Goal: Answer question/provide support: Share knowledge or assist other users

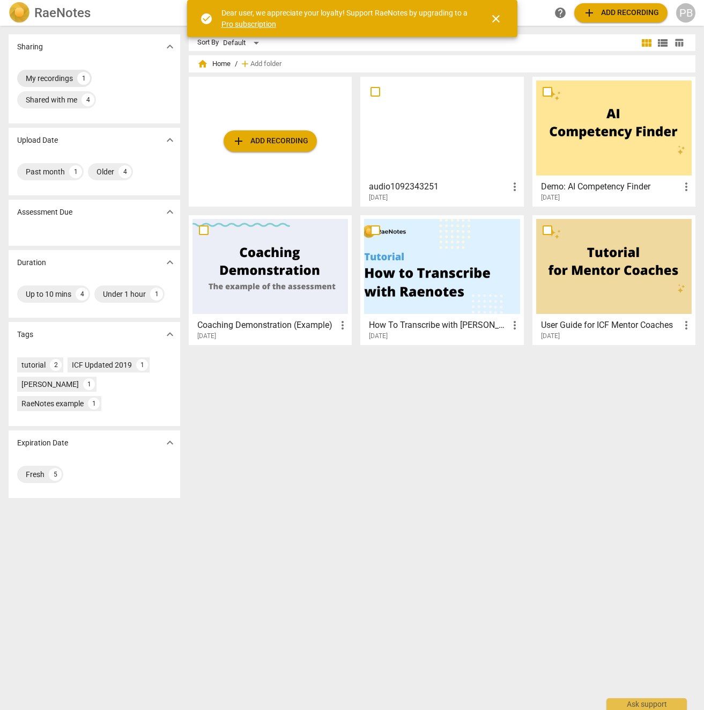
click at [50, 82] on div "My recordings" at bounding box center [49, 78] width 47 height 11
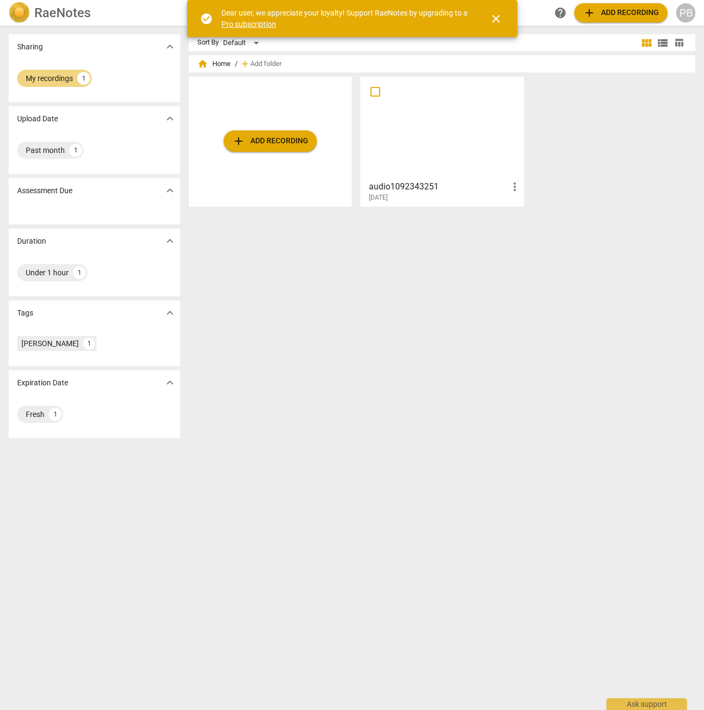
click at [381, 100] on div at bounding box center [442, 127] width 156 height 95
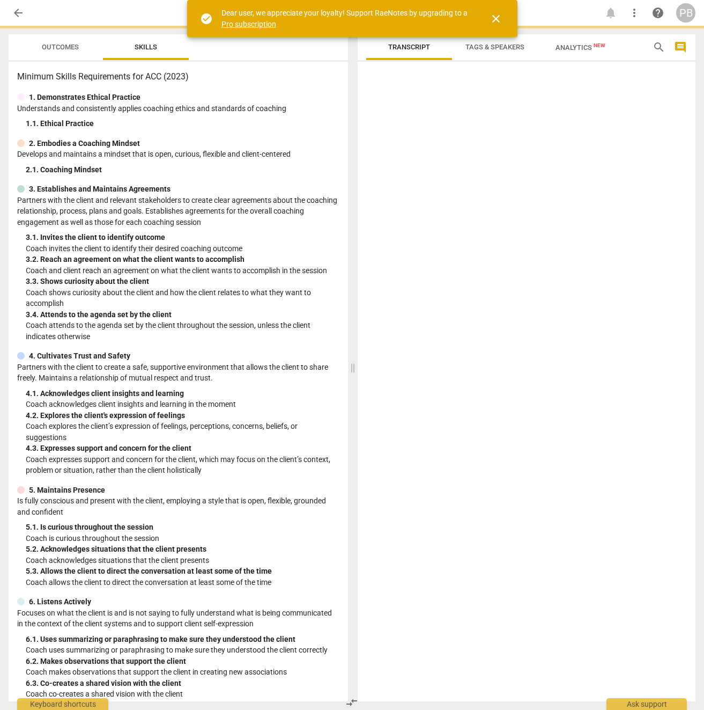
click at [381, 100] on div at bounding box center [527, 383] width 338 height 635
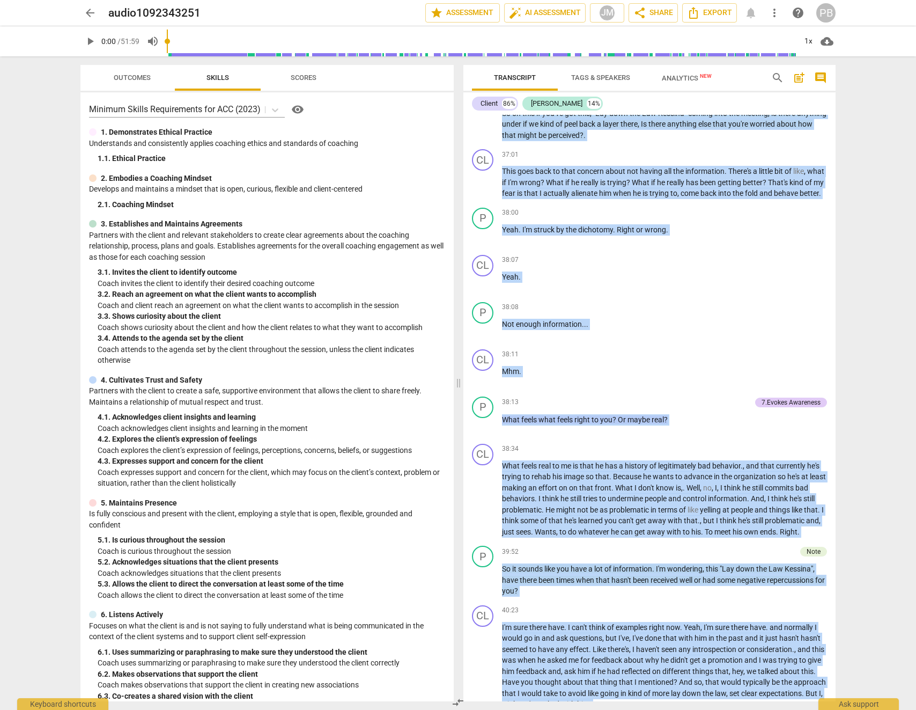
scroll to position [4298, 0]
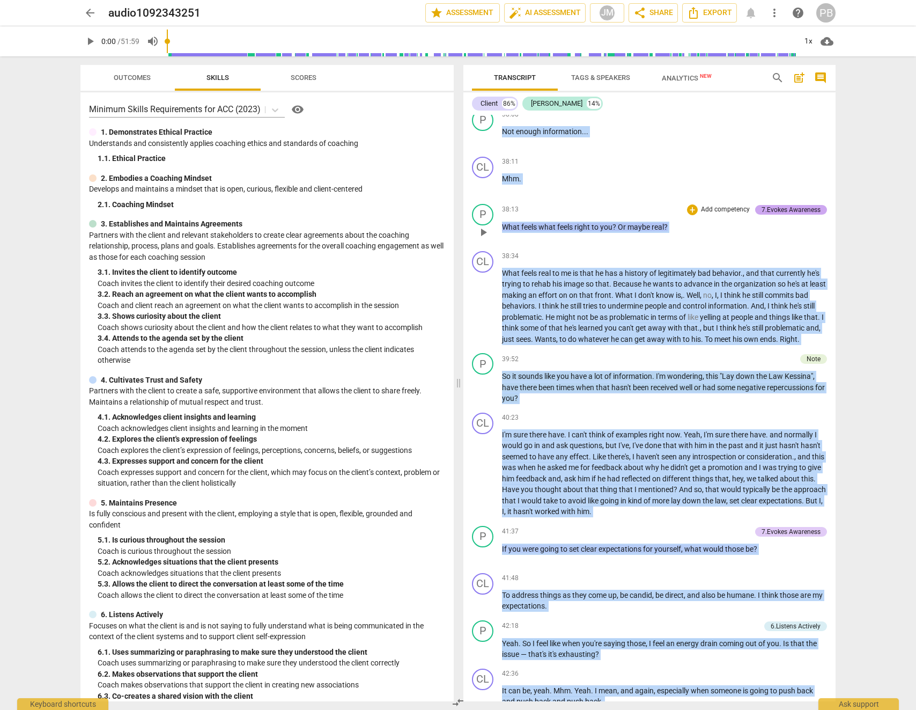
click at [704, 215] on div "7.Evokes Awareness" at bounding box center [791, 210] width 59 height 10
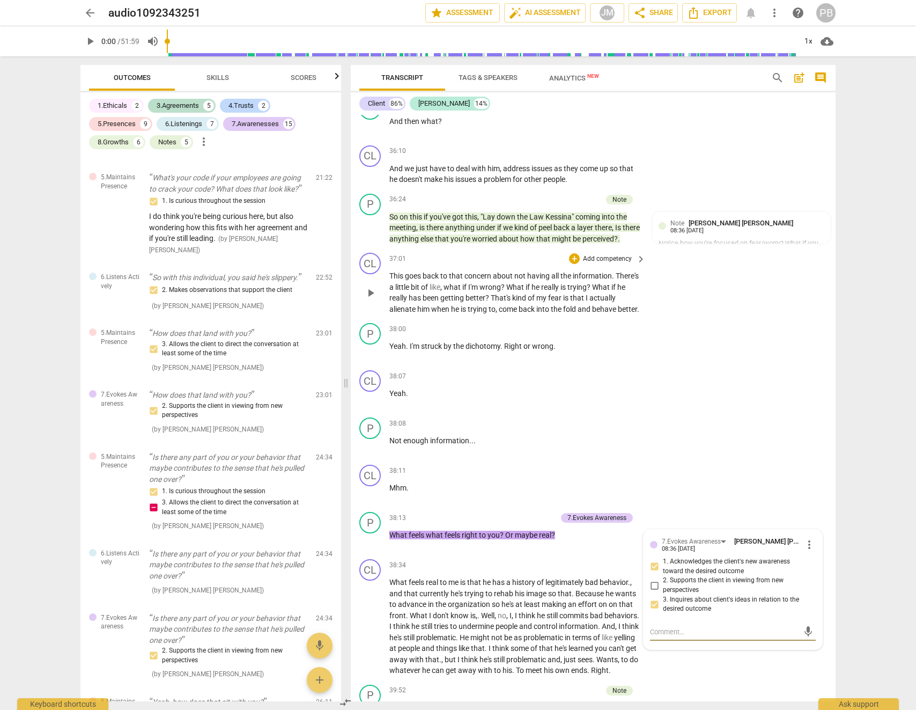
scroll to position [0, 0]
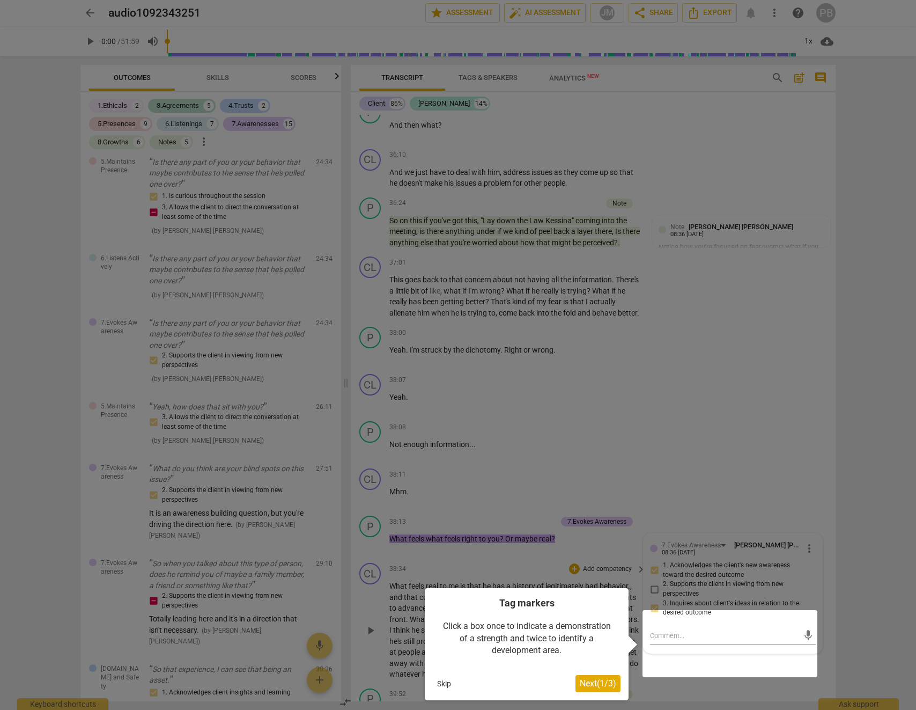
click at [447, 684] on button "Skip" at bounding box center [444, 683] width 23 height 16
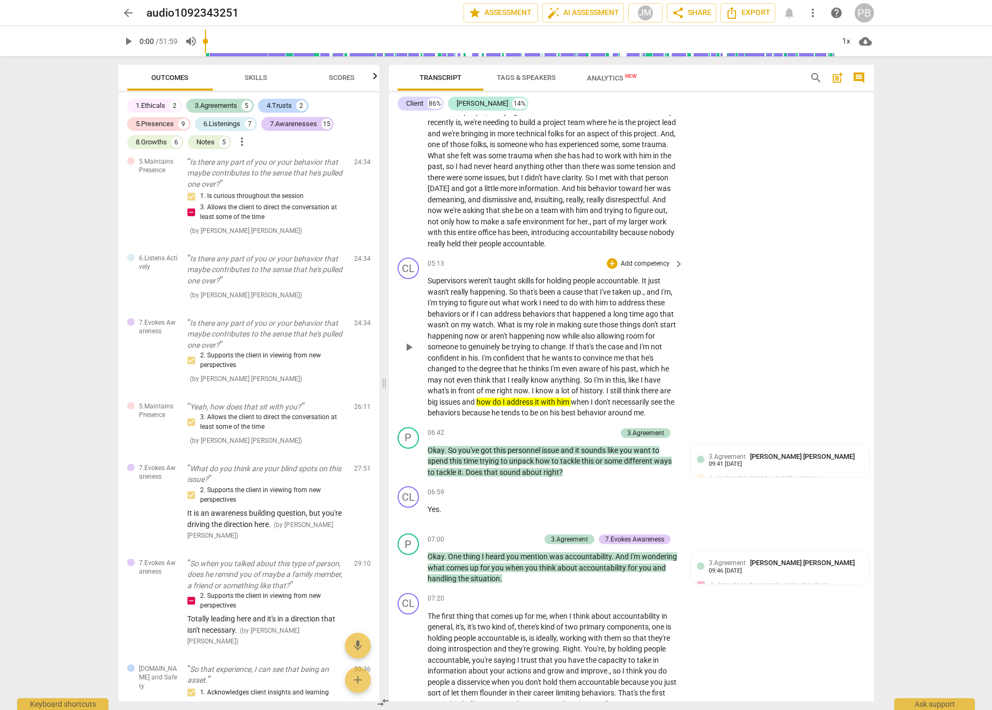
scroll to position [650, 0]
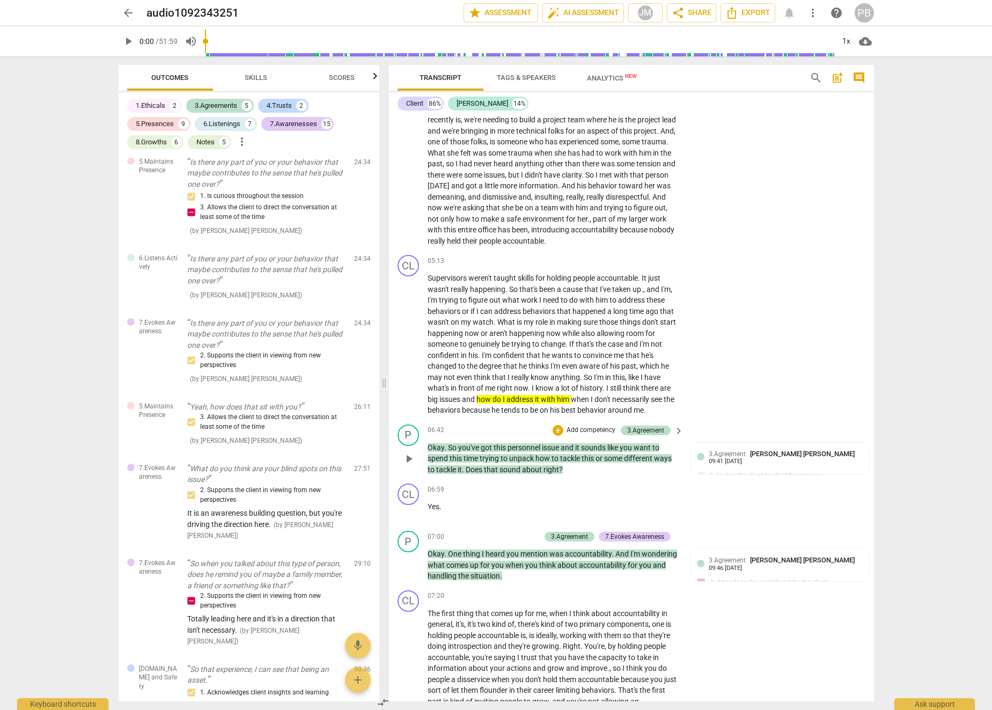
click at [618, 462] on span "some" at bounding box center [614, 458] width 20 height 9
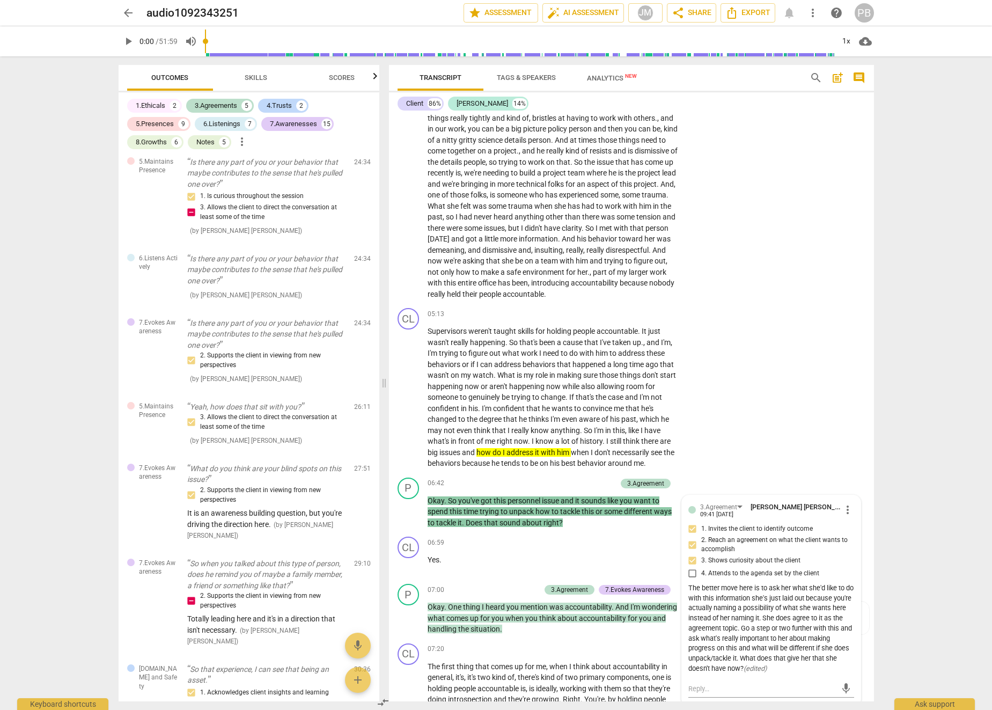
scroll to position [638, 0]
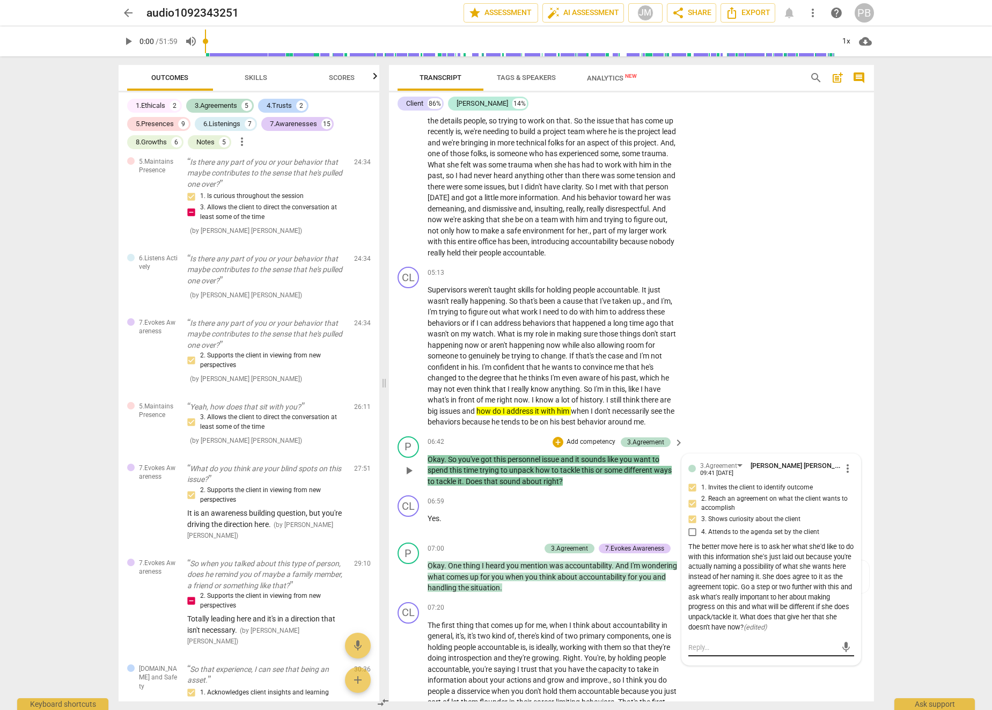
click at [704, 652] on textarea at bounding box center [762, 647] width 149 height 10
type textarea """
type textarea ""O"
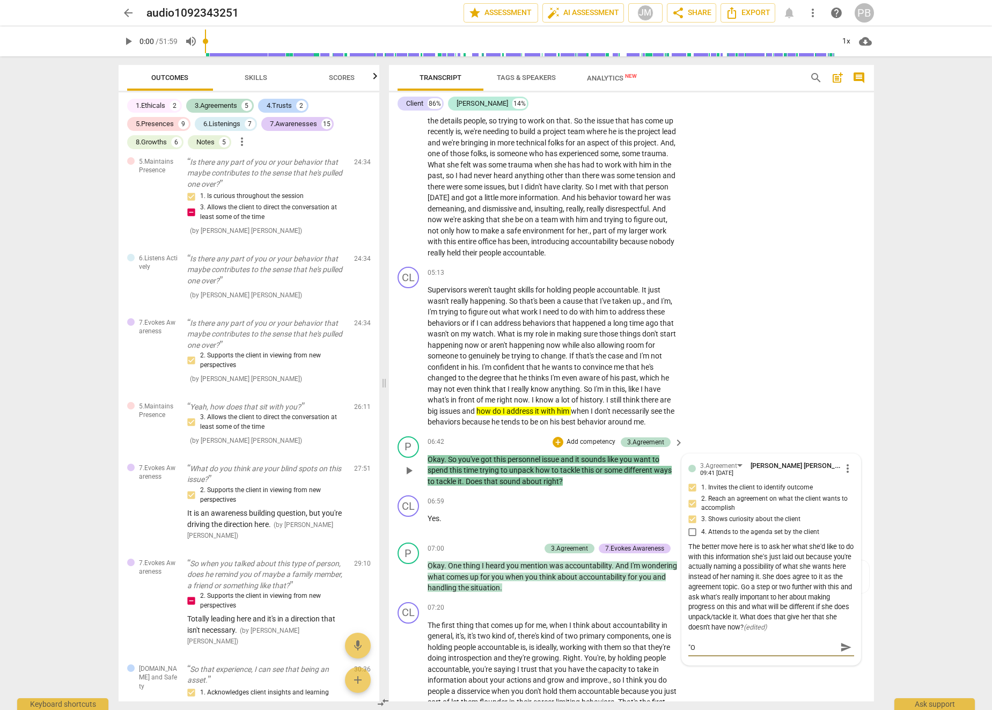
type textarea ""Of"
type textarea ""Of a"
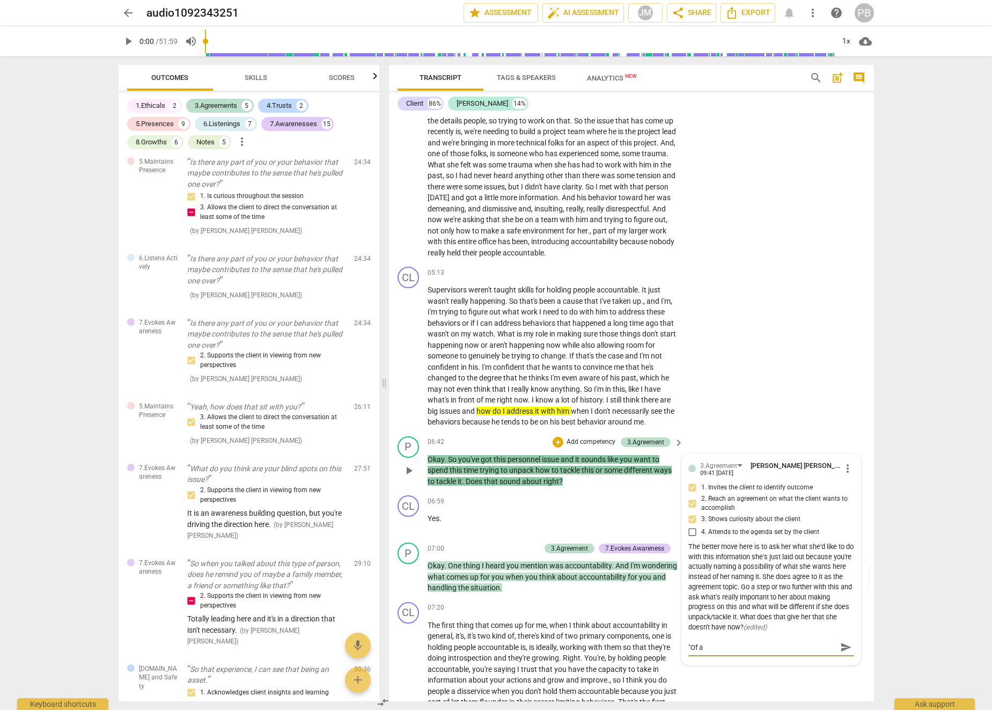
type textarea ""Of al"
type textarea ""Of all"
type textarea ""Of all o"
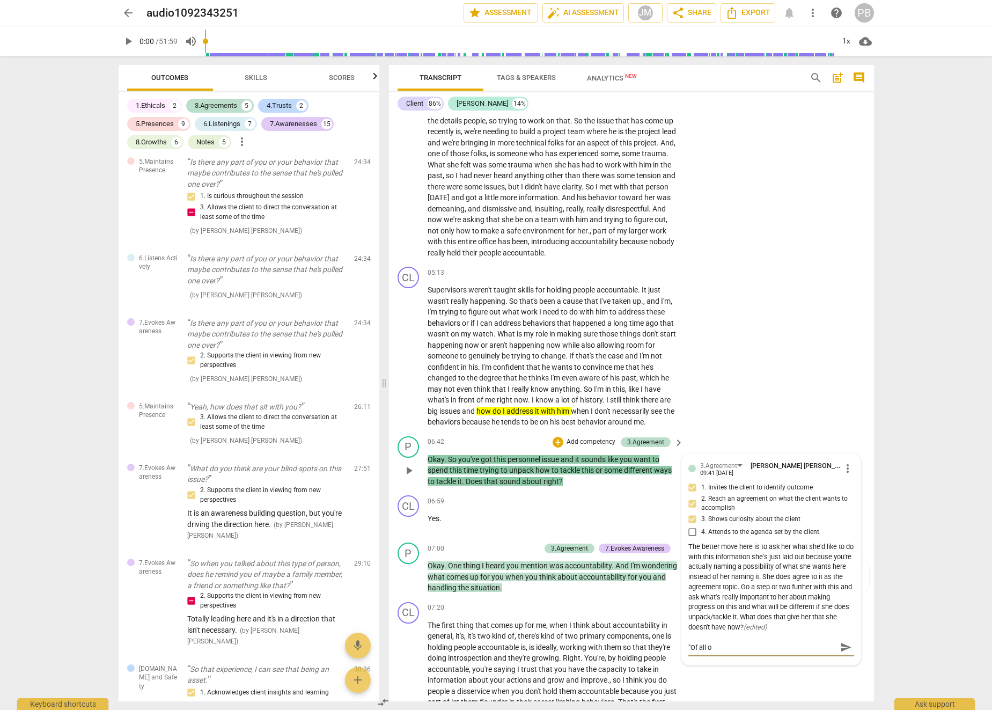
type textarea ""Of all of"
type textarea ""Of all of t"
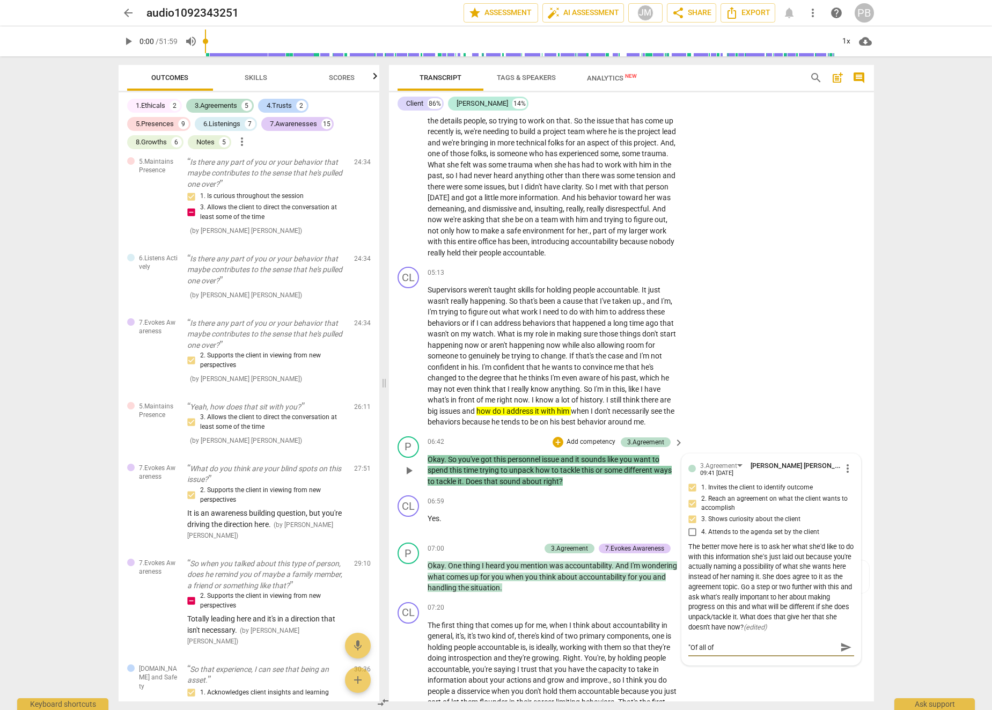
type textarea ""Of all of t"
type textarea ""Of all of th"
type textarea ""Of all of the"
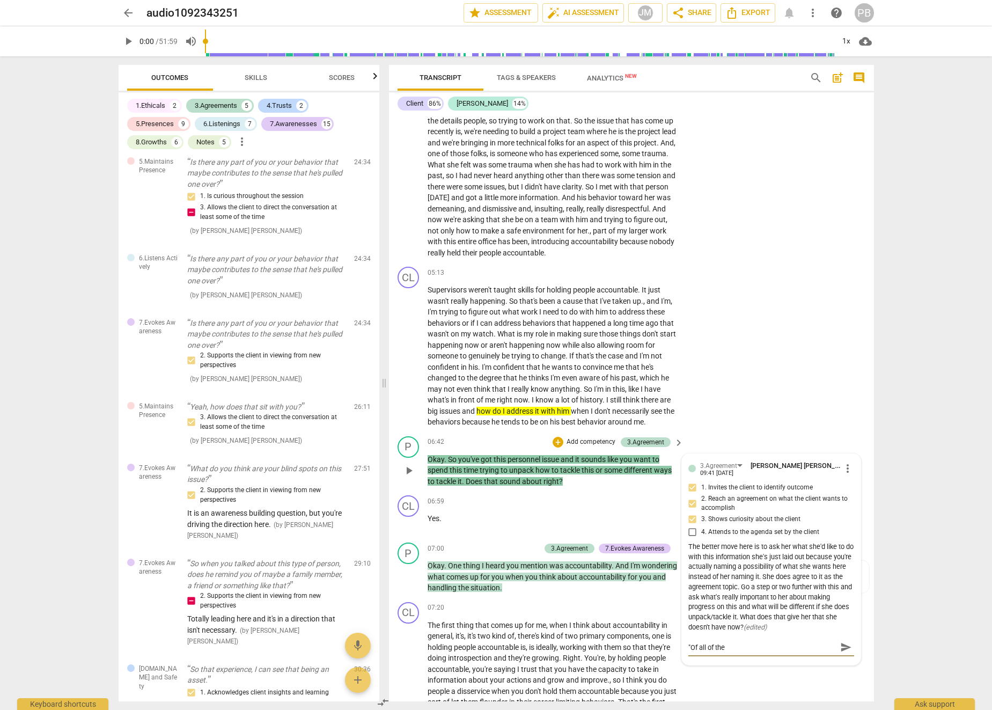
type textarea ""Of all of the"
type textarea ""Of all of the t"
type textarea ""Of all of the th"
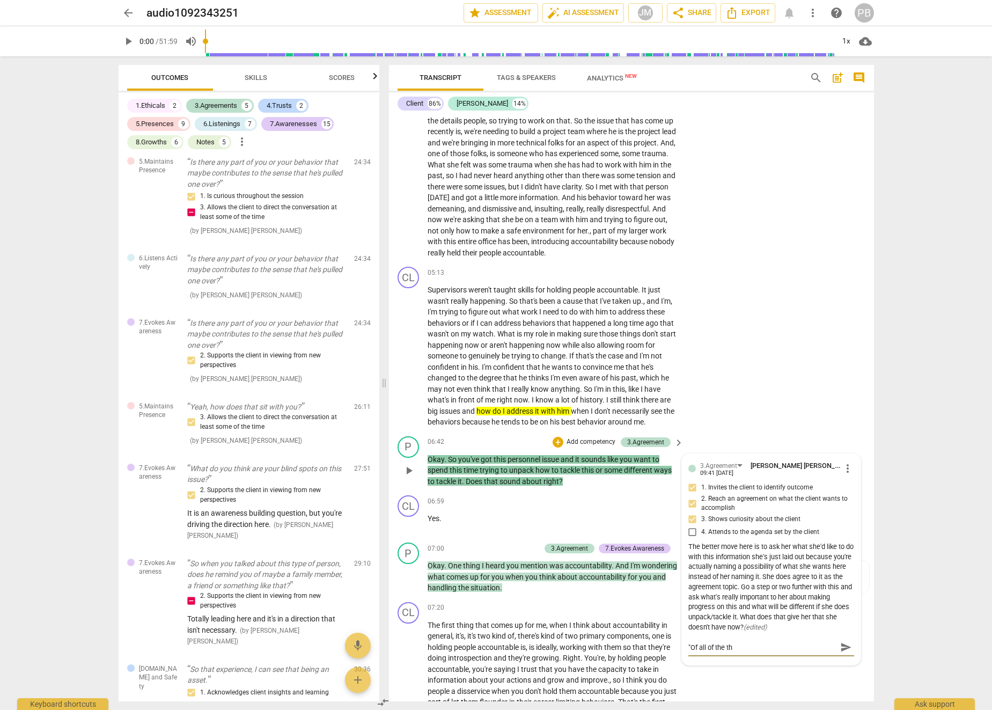
type textarea ""Of all of the thi"
type textarea ""Of all of the thin"
type textarea ""Of all of the thing"
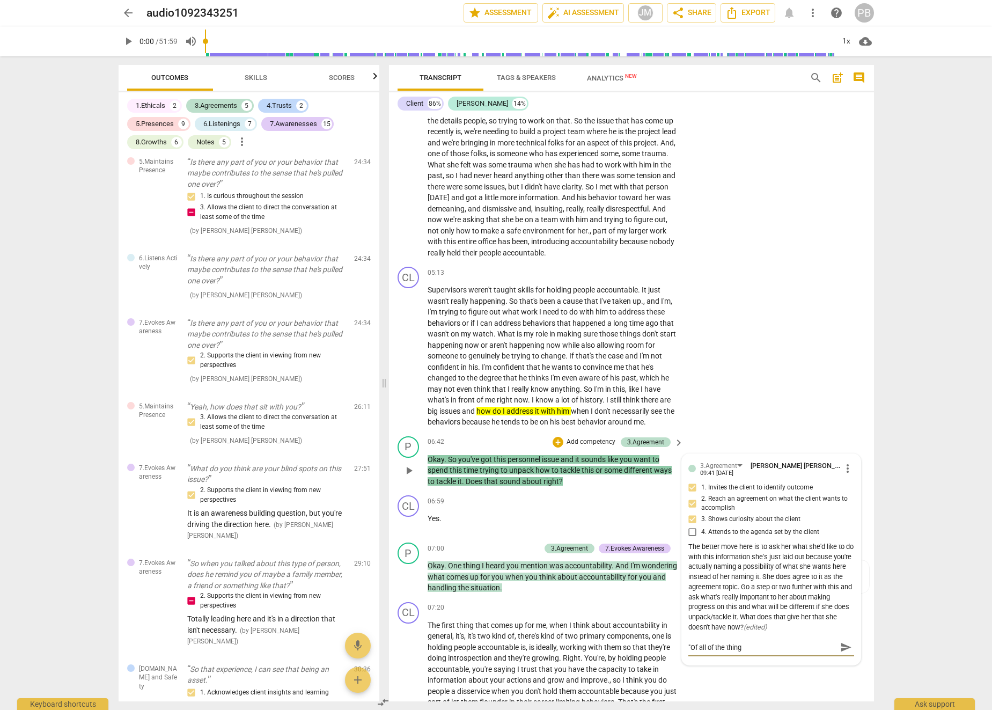
type textarea ""Of all of the things"
type textarea ""Of all of the things y"
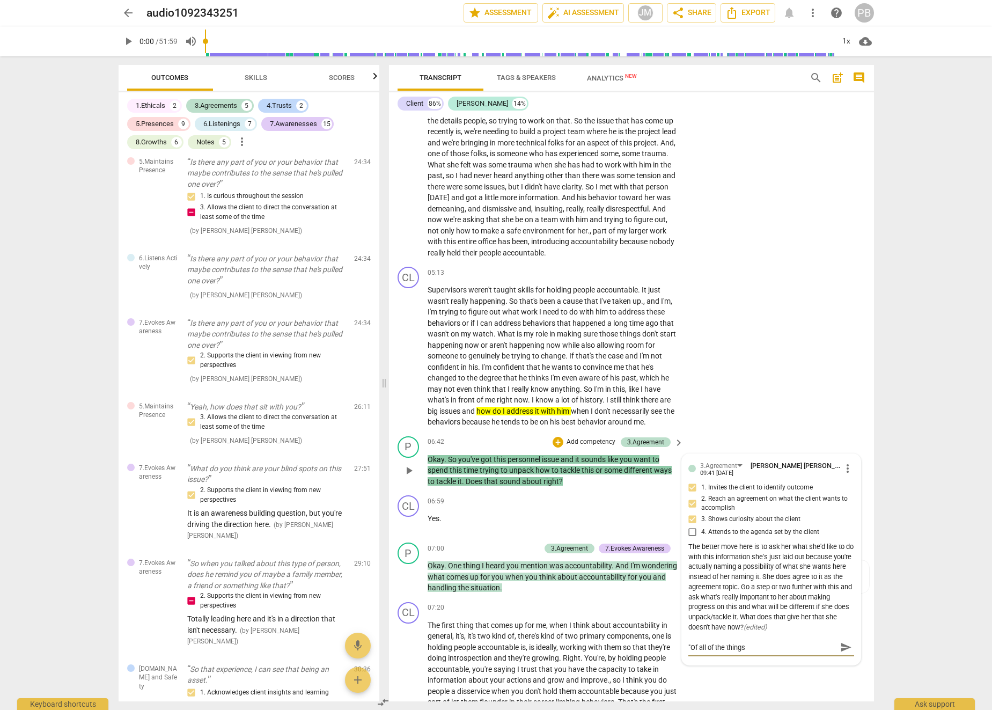
type textarea ""Of all of the things y"
type textarea ""Of all of the things yo"
type textarea ""Of all of the things you"
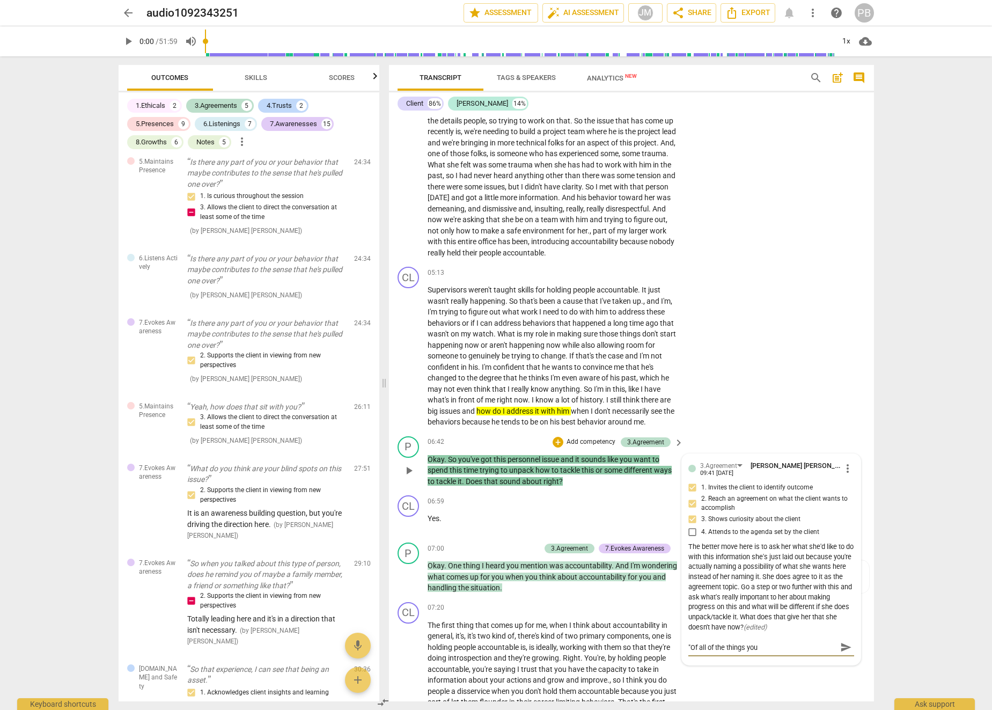
type textarea ""Of all of the things you'"
type textarea ""Of all of the things you'v"
type textarea ""Of all of the things you've"
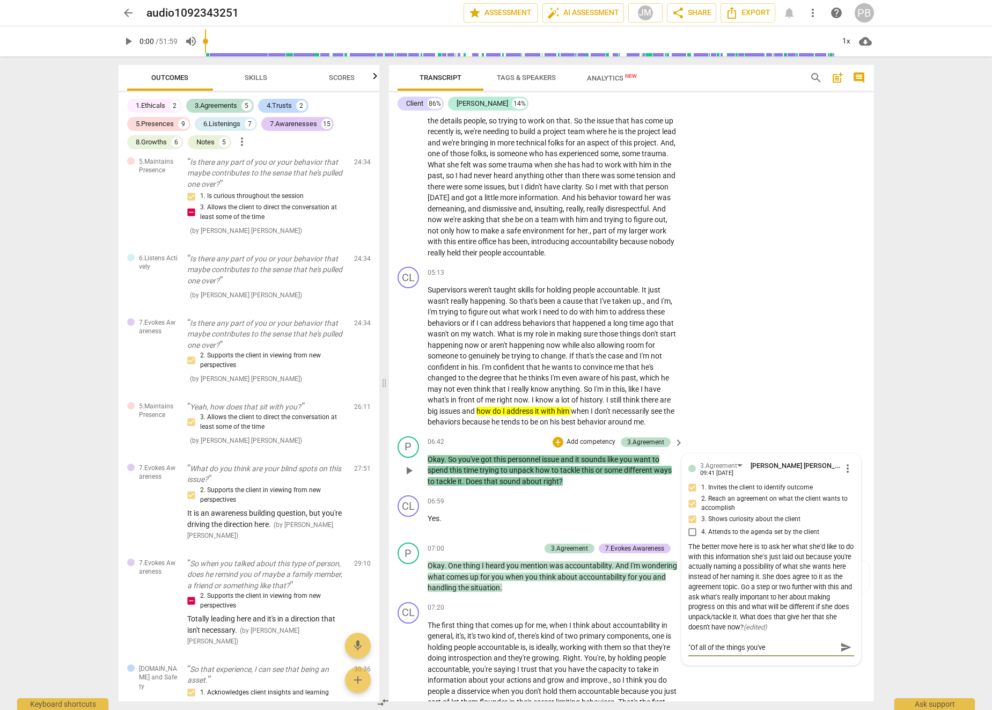
type textarea ""Of all of the things you've"
type textarea ""Of all of the things you've m"
type textarea ""Of all of the things you've me"
type textarea ""Of all of the things you've men"
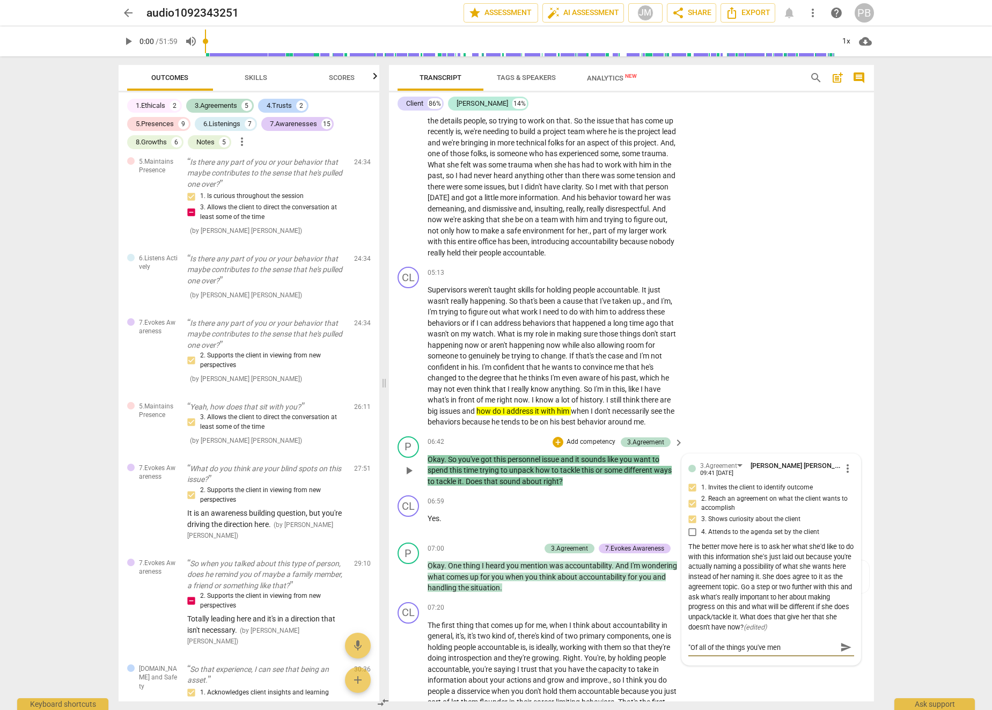
type textarea ""Of all of the things you've ment"
type textarea ""Of all of the things you've menti"
type textarea ""Of all of the things you've mentio"
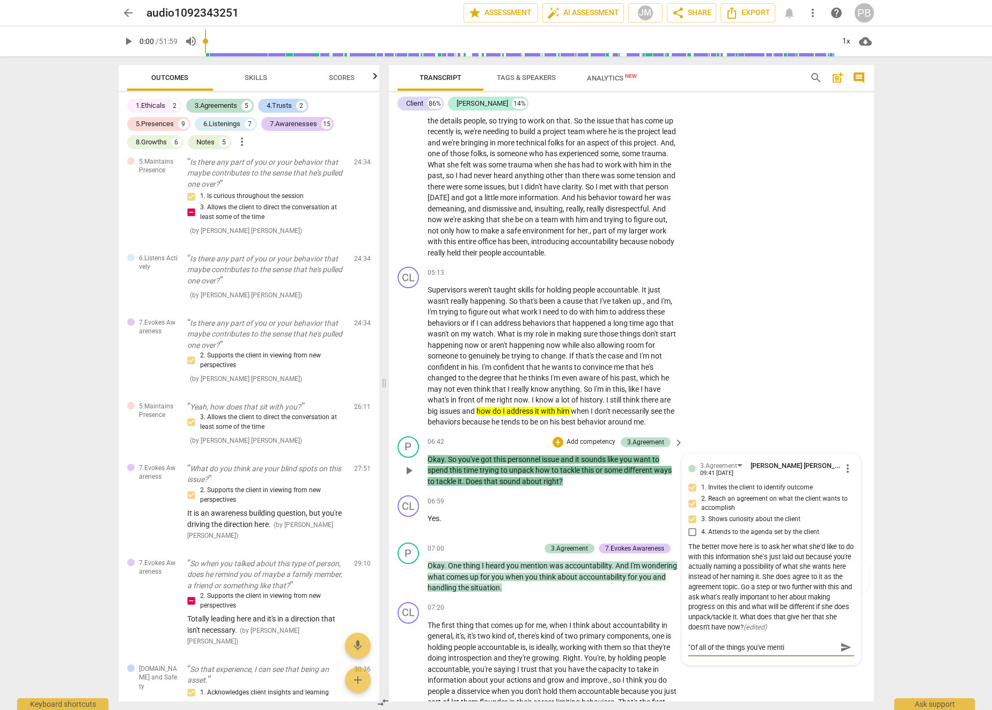
type textarea ""Of all of the things you've mentio"
type textarea ""Of all of the things you've mention"
type textarea ""Of all of the things you've mentione"
type textarea ""Of all of the things you've mentioned"
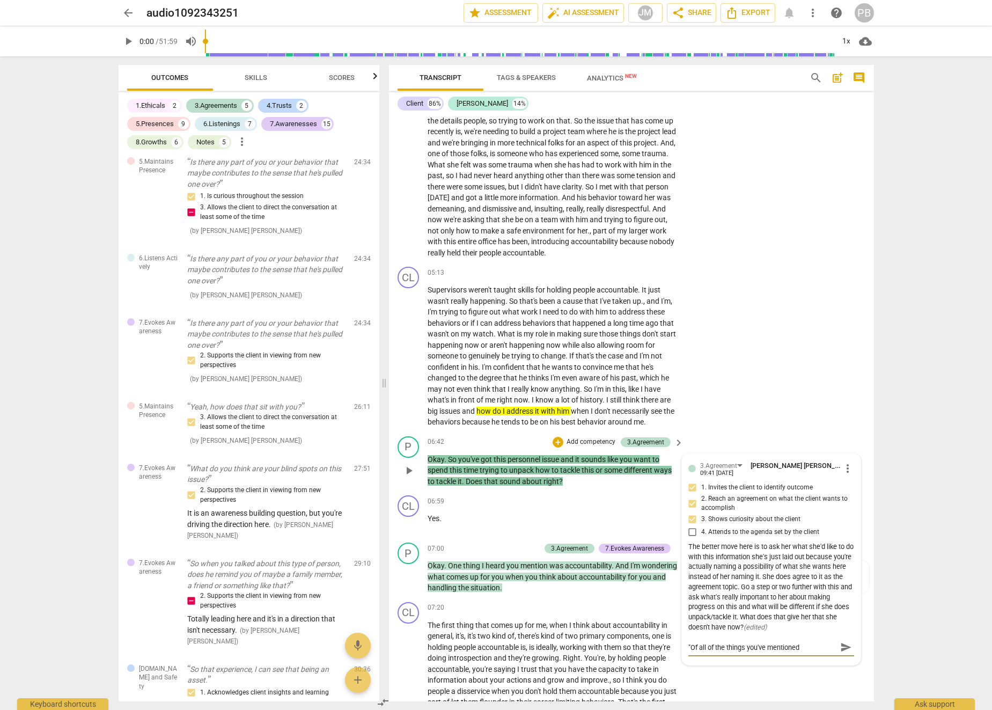
type textarea ""Of all of the things you've mentioned,"
type textarea ""Of all of the things you've mentioned, w"
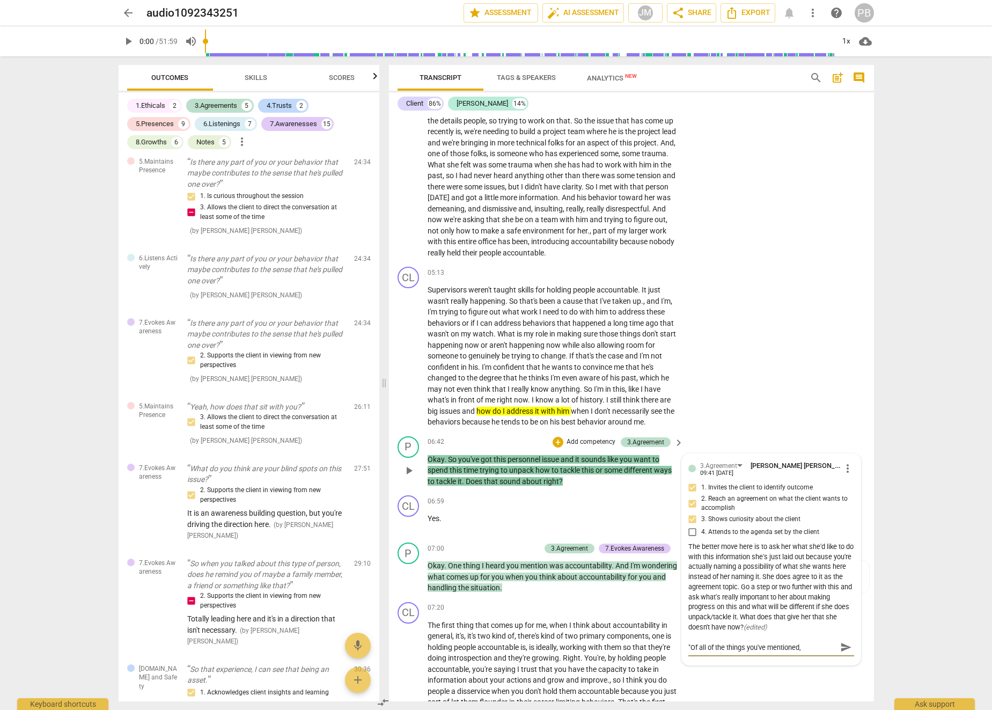
type textarea ""Of all of the things you've mentioned, w"
type textarea ""Of all of the things you've mentioned, wh"
type textarea ""Of all of the things you've mentioned, wha"
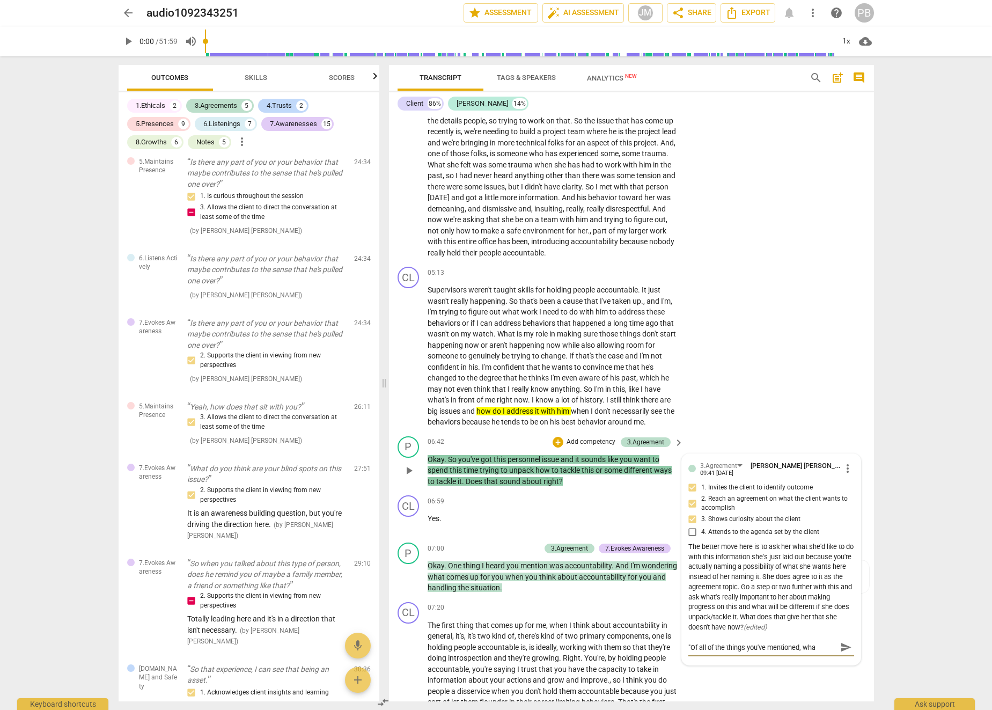
type textarea ""Of all of the things you've mentioned, what"
type textarea ""Of all of the things you've mentioned, what w"
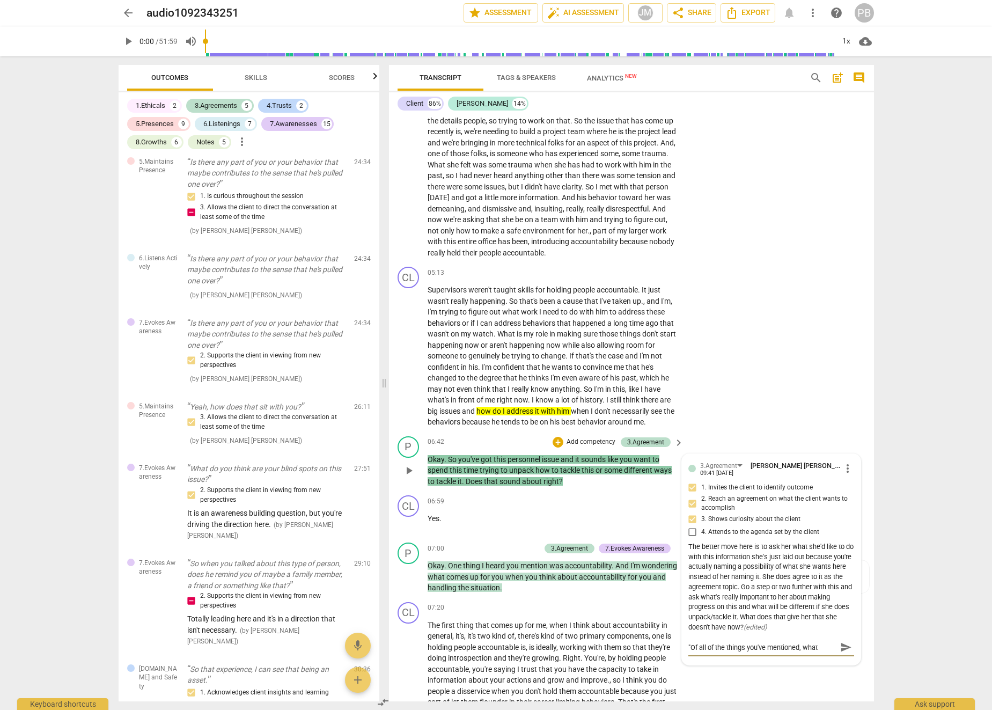
type textarea ""Of all of the things you've mentioned, what w"
type textarea ""Of all of the things you've mentioned, what wo"
type textarea ""Of all of the things you've mentioned, what wou"
type textarea ""Of all of the things you've mentioned, what [PERSON_NAME]"
type textarea ""Of all of the things you've mentioned, what would"
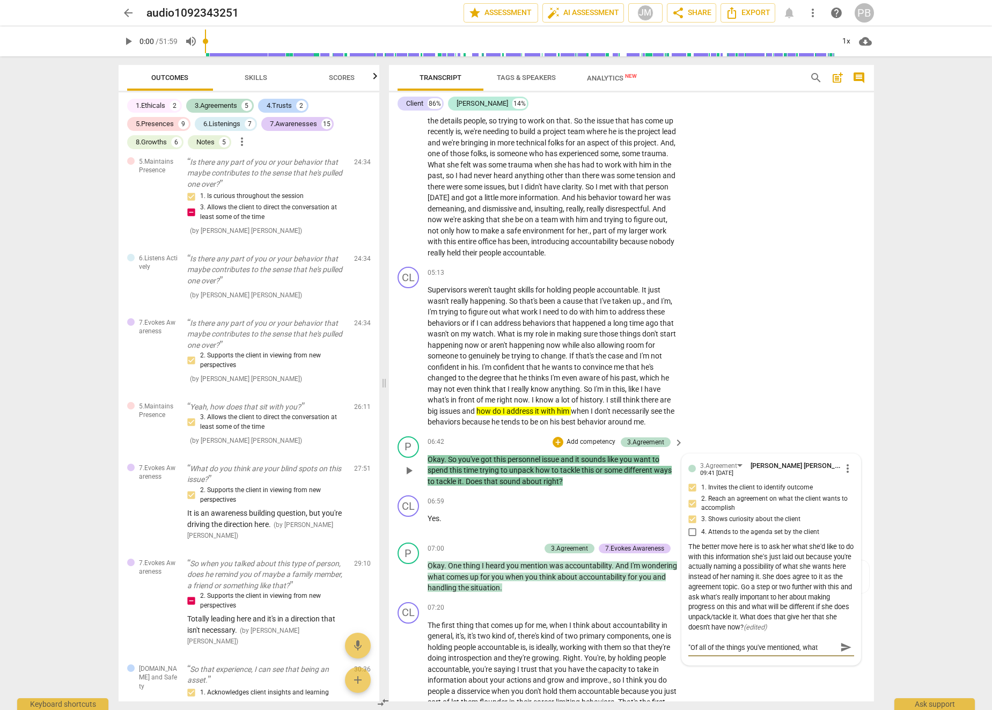
scroll to position [9, 0]
type textarea ""Of all of the things you've mentioned, what would"
type textarea ""Of all of the things you've mentioned, what would b"
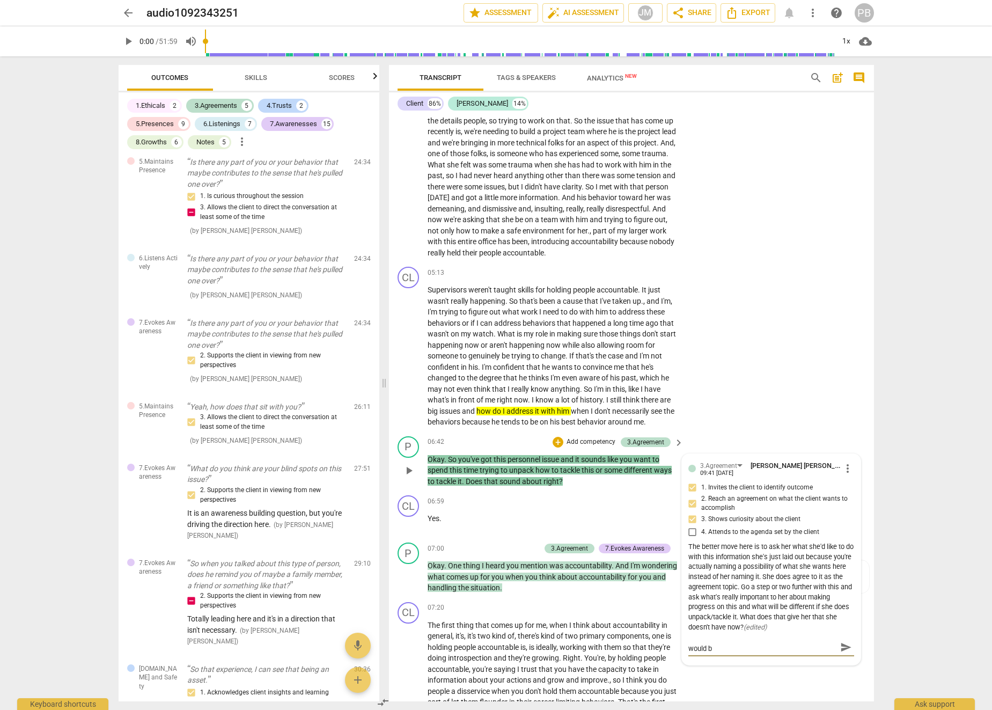
type textarea ""Of all of the things you've mentioned, what would be"
type textarea ""Of all of the things you've mentioned, what would be t"
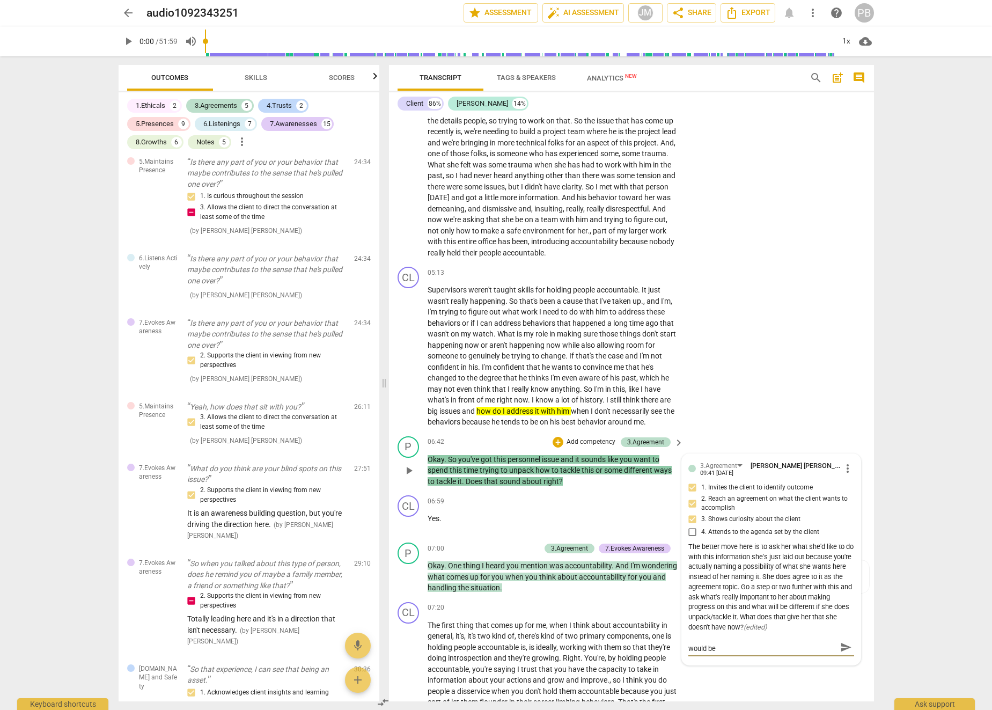
type textarea ""Of all of the things you've mentioned, what would be t"
type textarea ""Of all of the things you've mentioned, what would be th"
type textarea ""Of all of the things you've mentioned, what would be the"
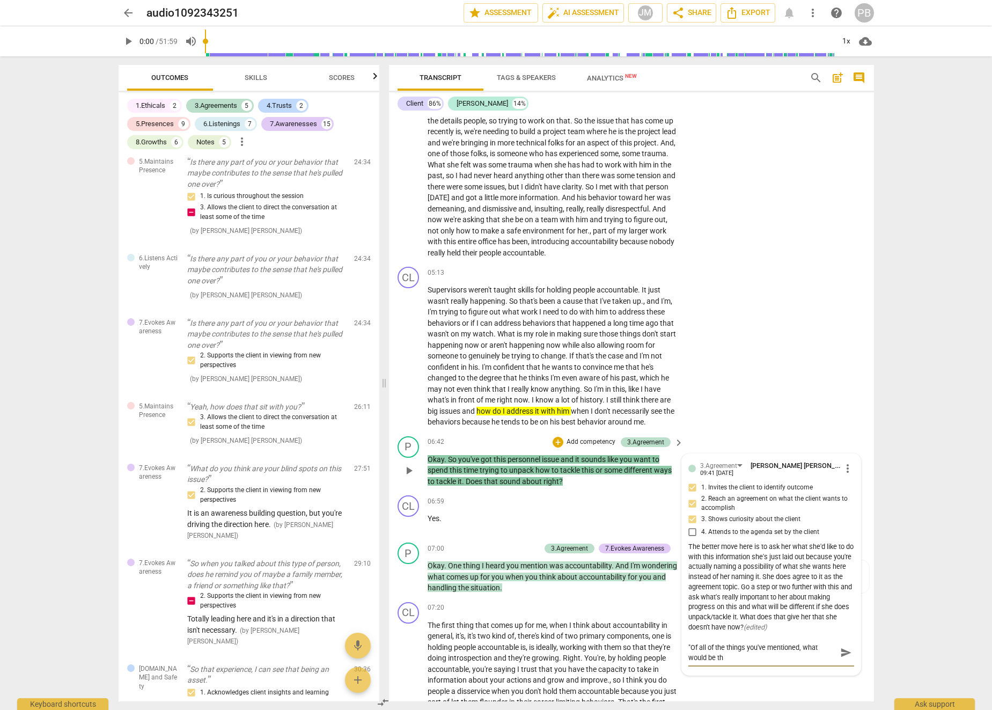
type textarea ""Of all of the things you've mentioned, what would be the"
type textarea ""Of all of the things you've mentioned, what would be the m"
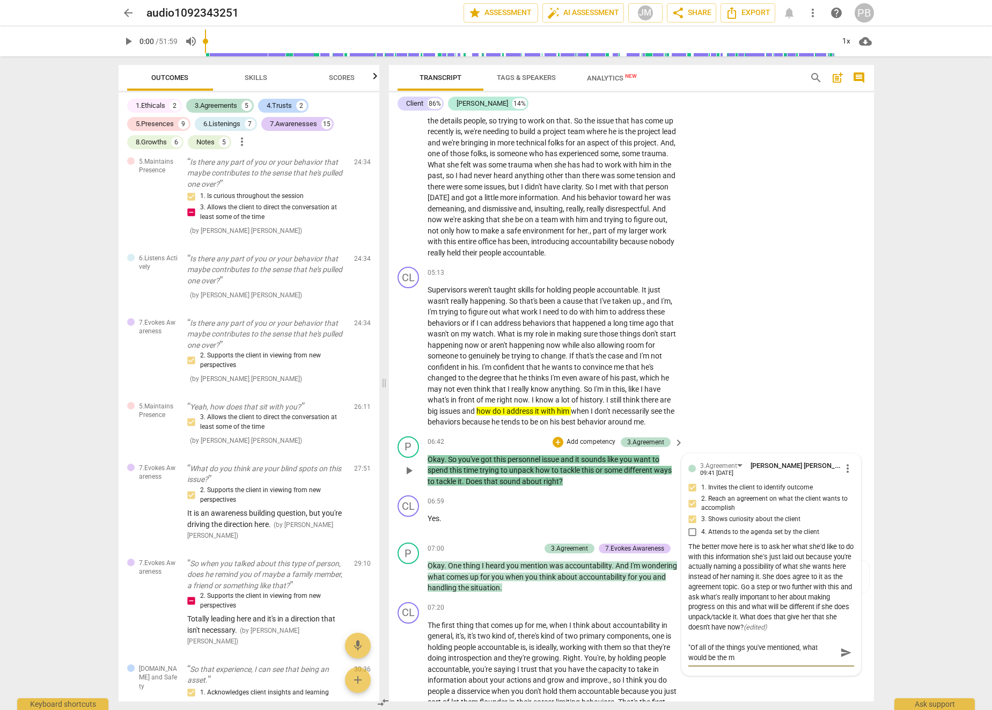
type textarea ""Of all of the things you've mentioned, what would be the mo"
type textarea ""Of all of the things you've mentioned, what would be the [DEMOGRAPHIC_DATA]"
type textarea ""Of all of the things you've mentioned, what would be the most"
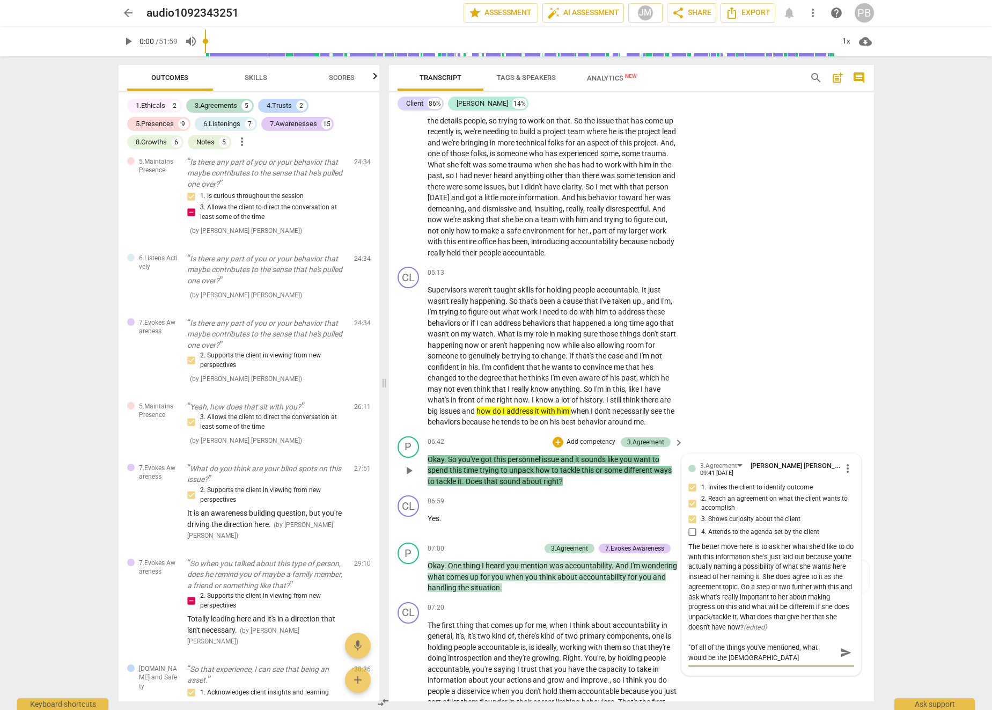
type textarea ""Of all of the things you've mentioned, what would be the most"
type textarea ""Of all of the things you've mentioned, what would be the most h"
type textarea ""Of all of the things you've mentioned, what would be the most he"
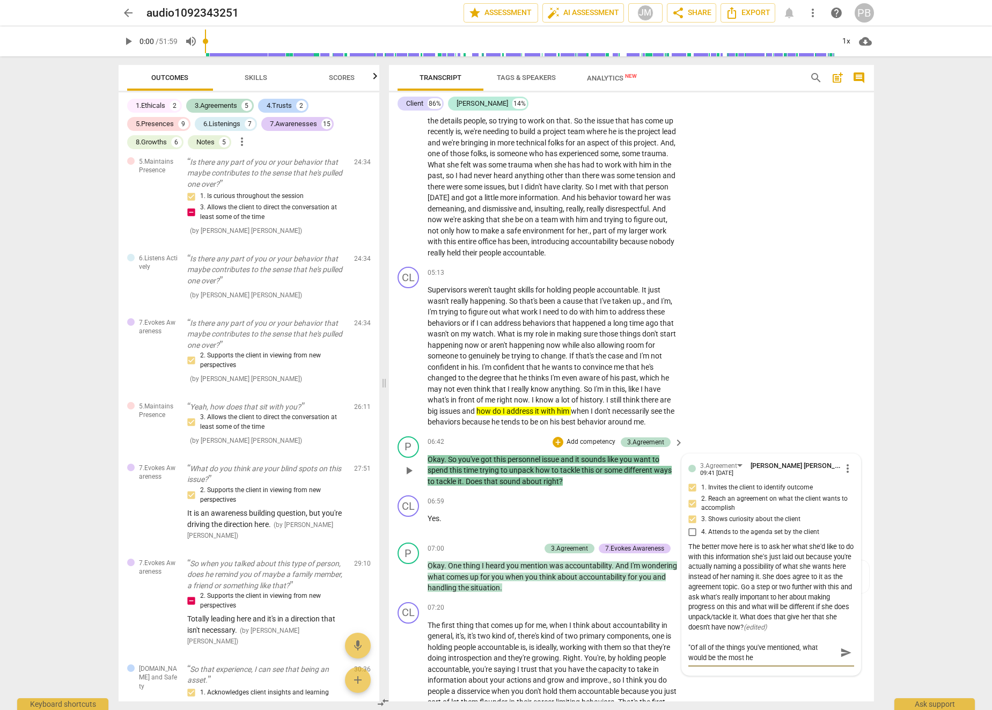
type textarea ""Of all of the things you've mentioned, what would be the most hel"
type textarea ""Of all of the things you've mentioned, what would be the most help"
type textarea ""Of all of the things you've mentioned, what would be the most helpf"
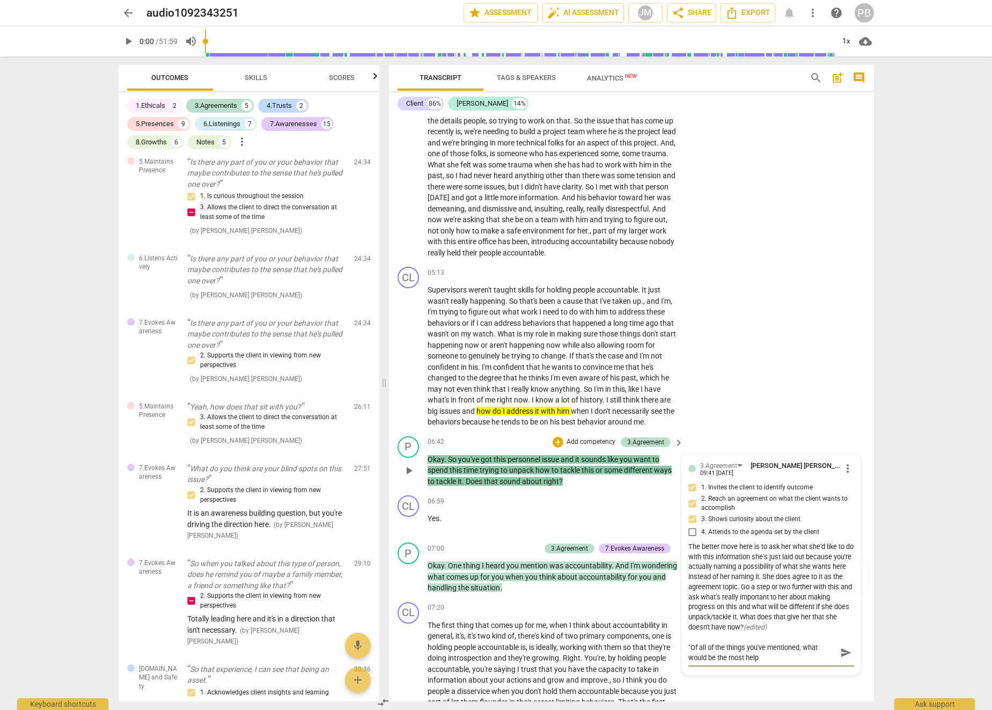
type textarea ""Of all of the things you've mentioned, what would be the most helpf"
type textarea ""Of all of the things you've mentioned, what would be the most helpfu"
type textarea ""Of all of the things you've mentioned, what would be the most helpful"
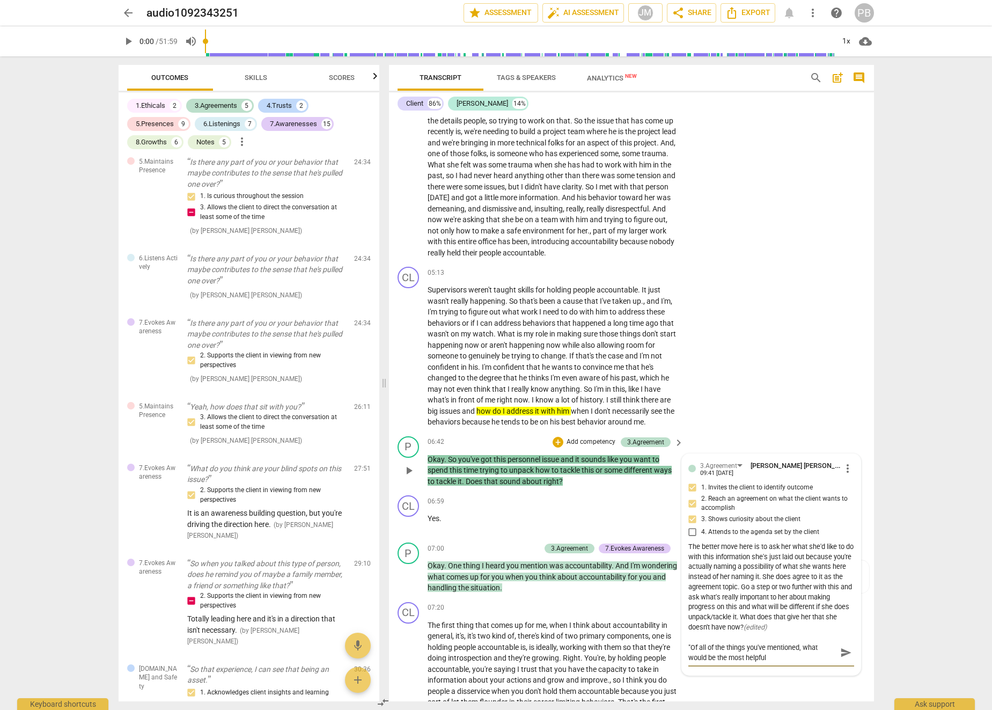
type textarea ""Of all of the things you've mentioned, what would be the most helpful f"
type textarea ""Of all of the things you've mentioned, what would be the most helpful fo"
type textarea ""Of all of the things you've mentioned, what would be the most helpful for"
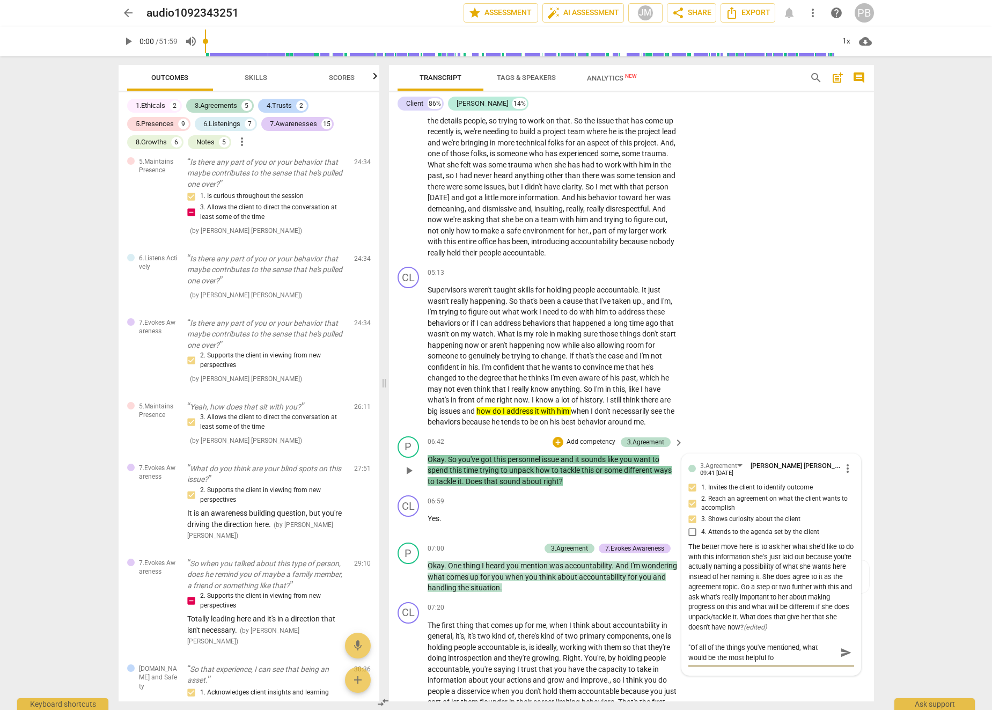
type textarea ""Of all of the things you've mentioned, what would be the most helpful for"
type textarea ""Of all of the things you've mentioned, what would be the most helpful for y"
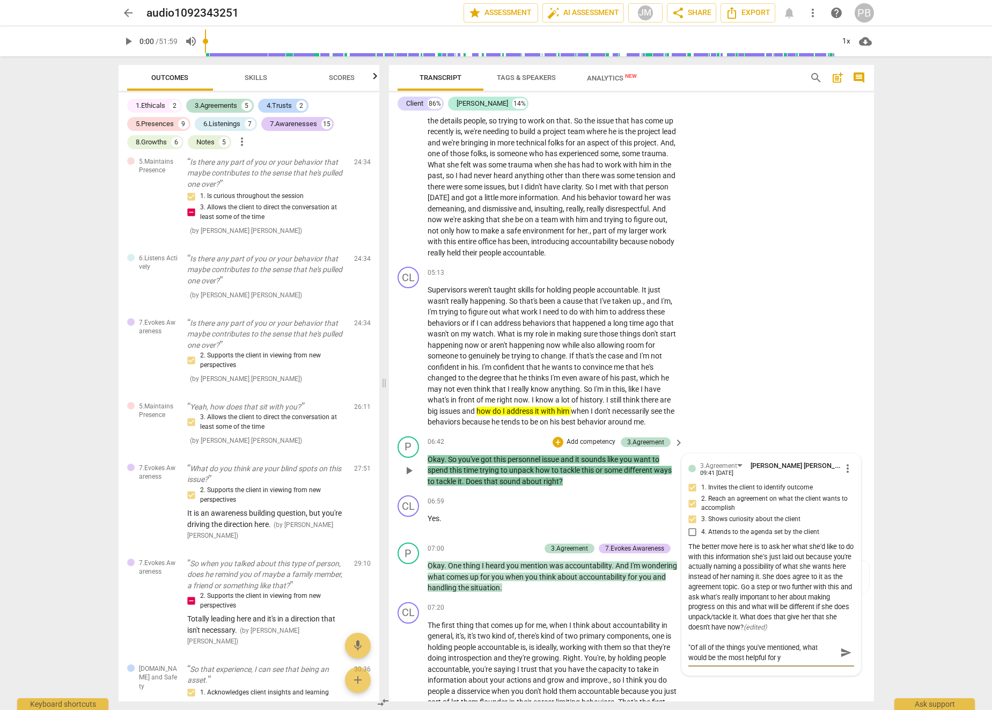
type textarea ""Of all of the things you've mentioned, what would be the most helpful for yo"
type textarea ""Of all of the things you've mentioned, what would be the most helpful for you"
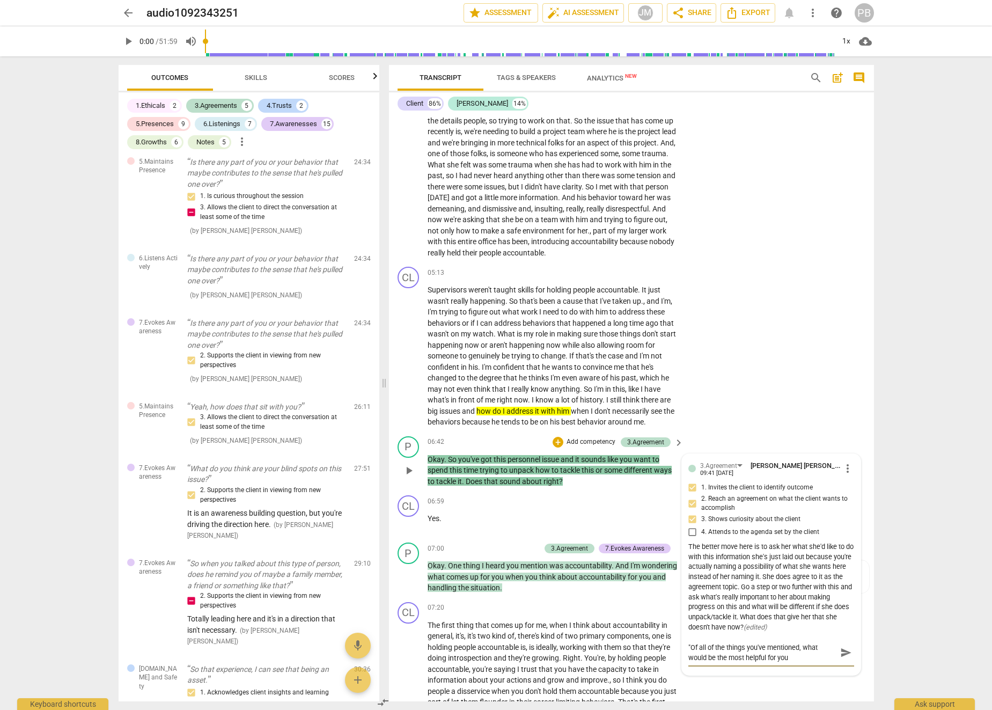
type textarea ""Of all of the things you've mentioned, what would be the most helpful for you"
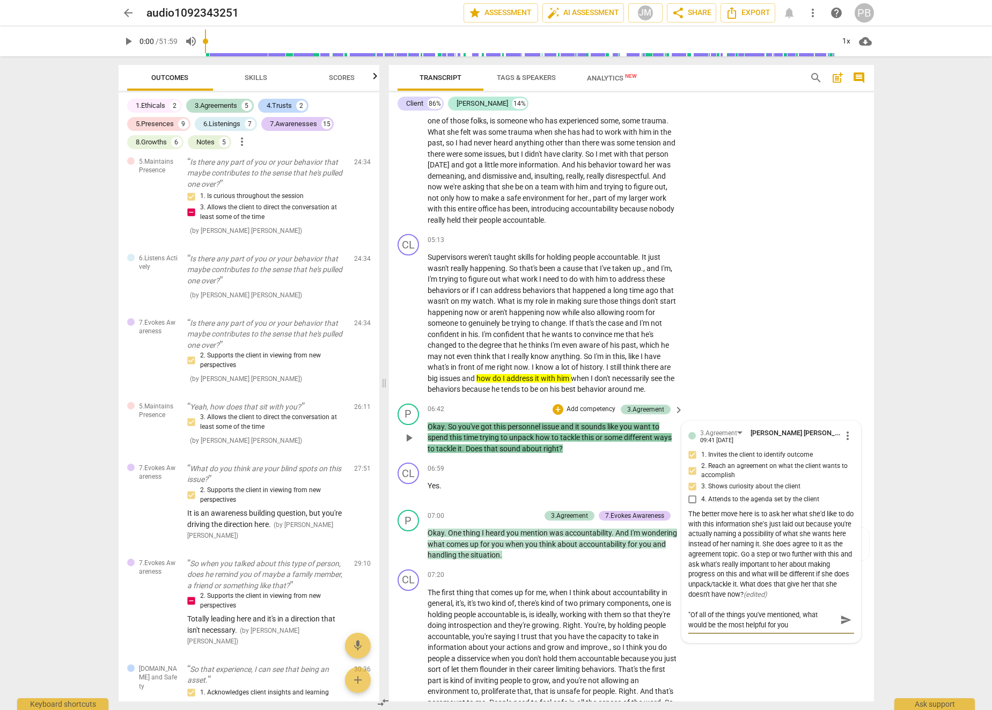
scroll to position [672, 0]
type textarea ""Of all of the things you've mentioned, what would be the most helpful for yo"
type textarea ""Of all of the things you've mentioned, what would be the most helpful for y"
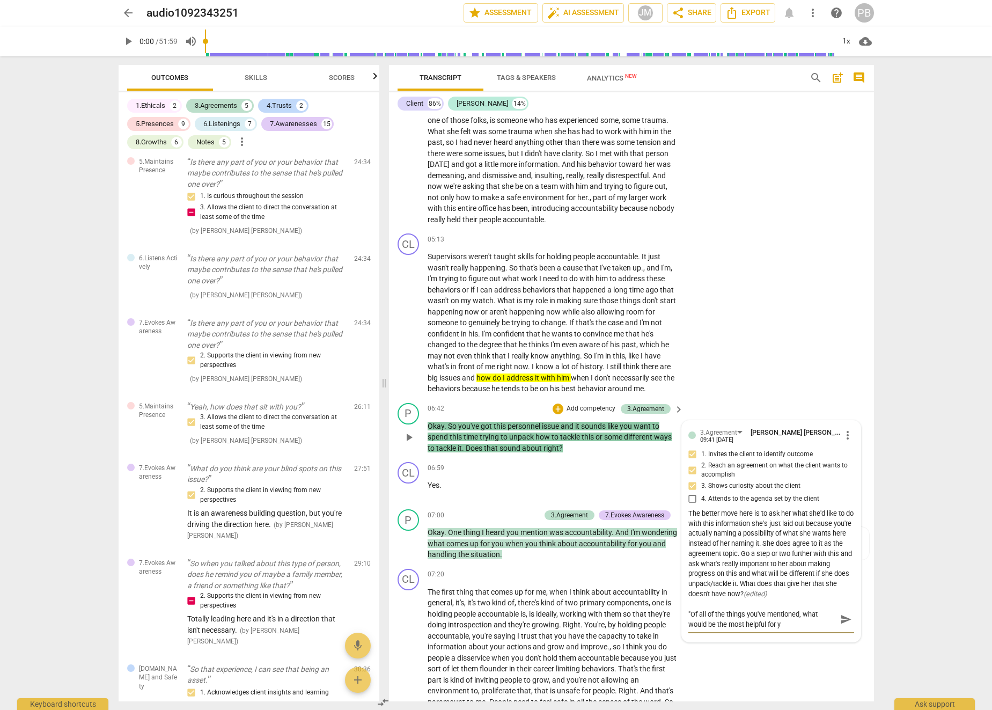
type textarea ""Of all of the things you've mentioned, what would be the most helpful for"
type textarea ""Of all of the things you've mentioned, what would be the most helpful for u"
type textarea ""Of all of the things you've mentioned, what would be the most helpful for us"
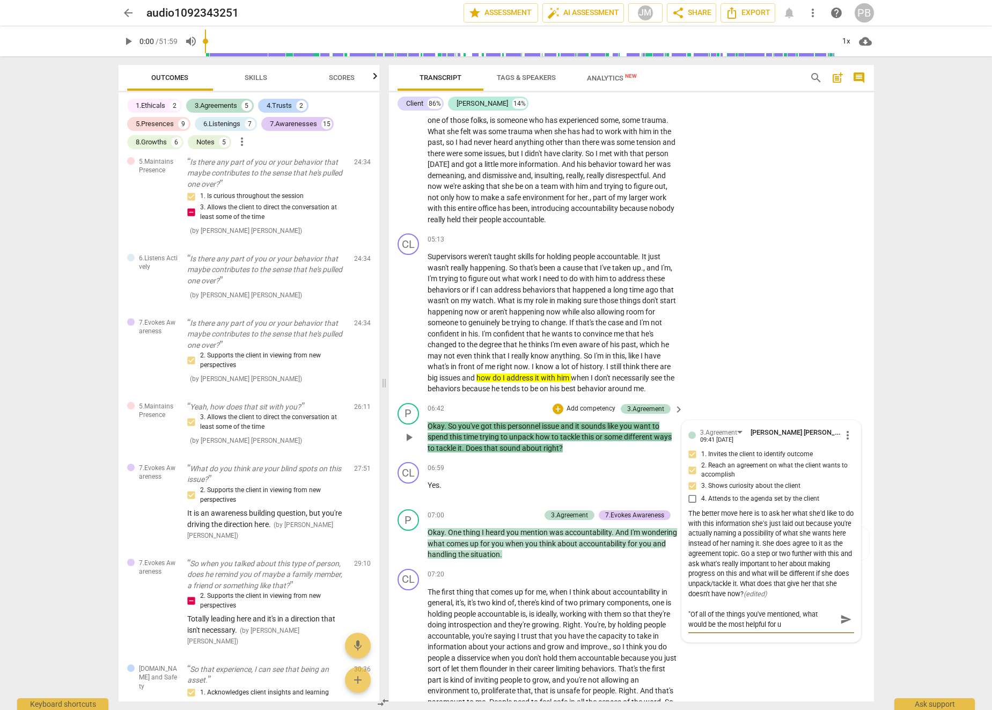
type textarea ""Of all of the things you've mentioned, what would be the most helpful for us"
type textarea ""Of all of the things you've mentioned, what would be the most helpful for us t"
type textarea ""Of all of the things you've mentioned, what would be the most helpful for us to"
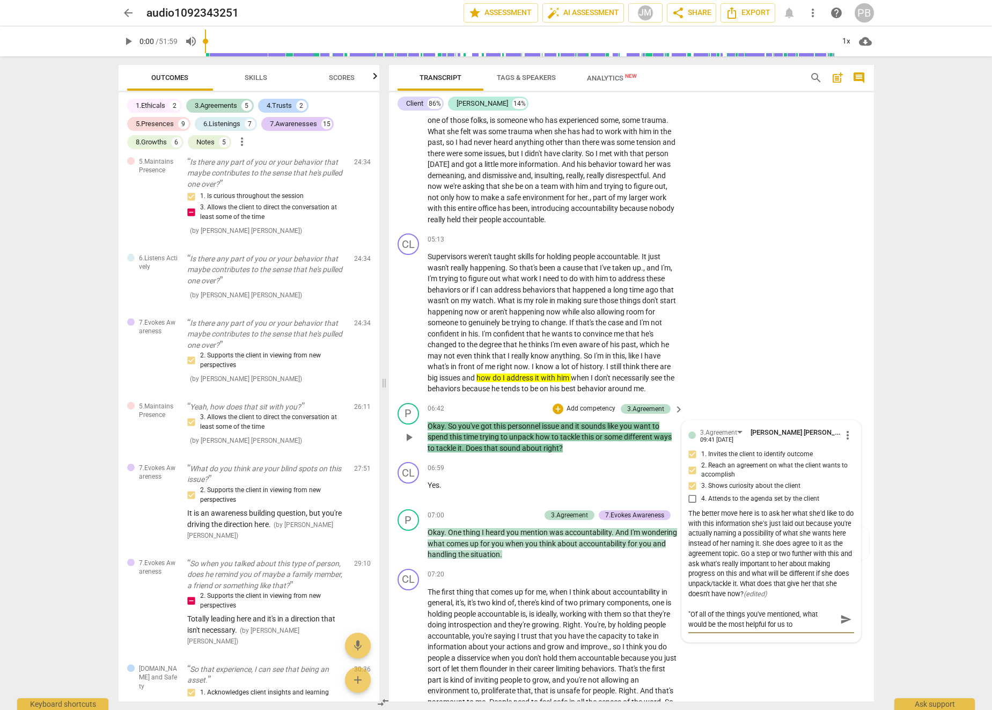
type textarea ""Of all of the things you've mentioned, what would be the most helpful for us to"
type textarea ""Of all of the things you've mentioned, what would be the most helpful for us t…"
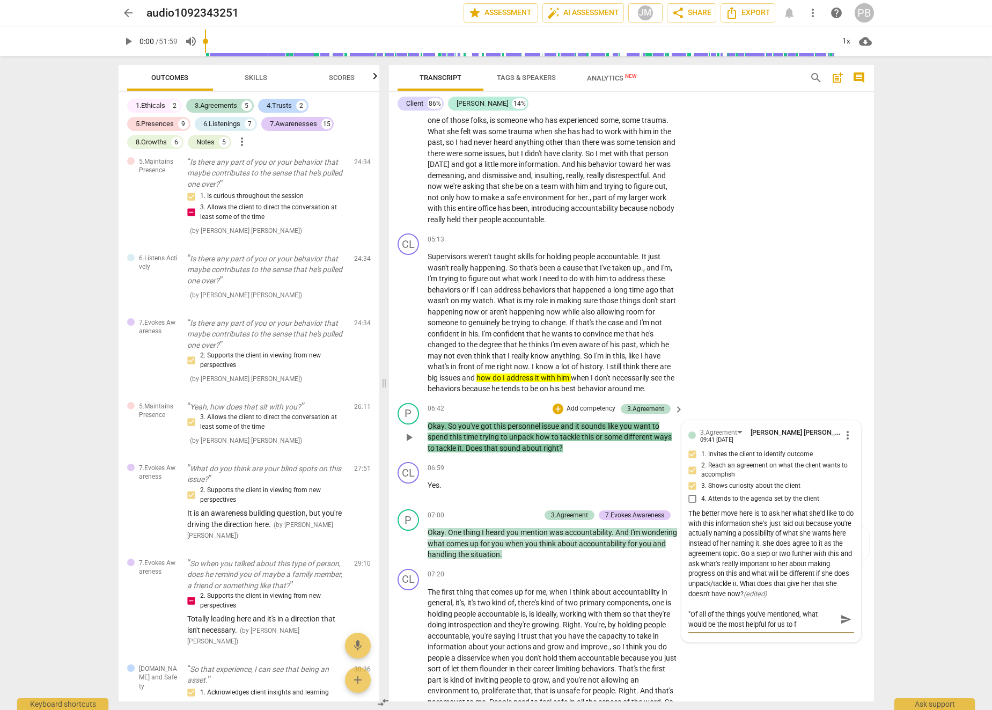
type textarea ""Of all of the things you've mentioned, what would be the most helpful for us t…"
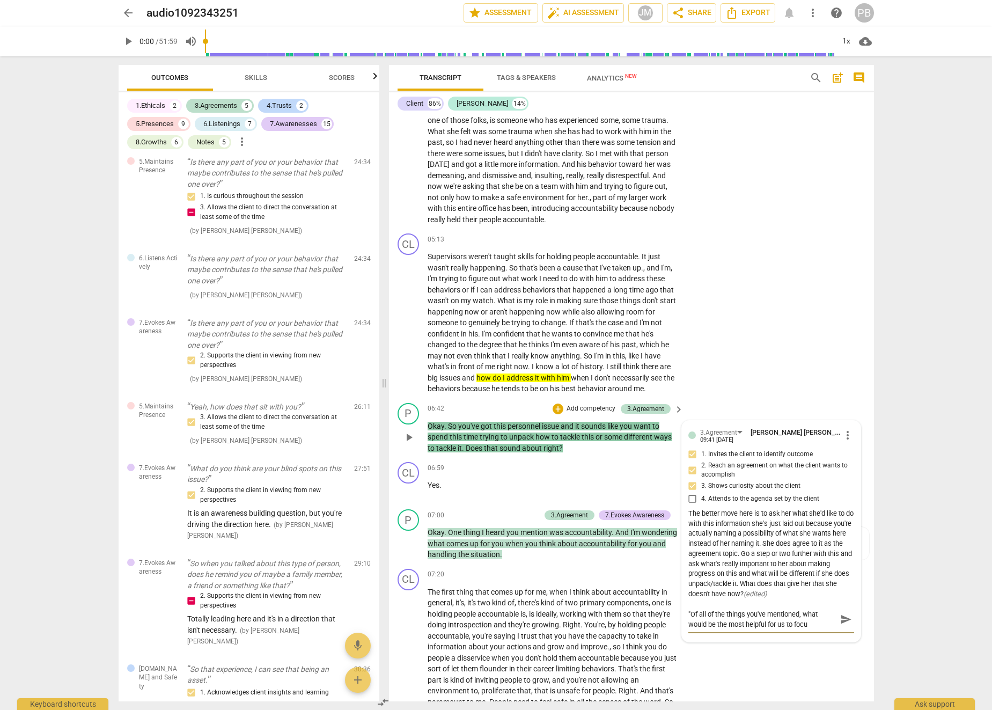
type textarea ""Of all of the things you've mentioned, what would be the most helpful for us t…"
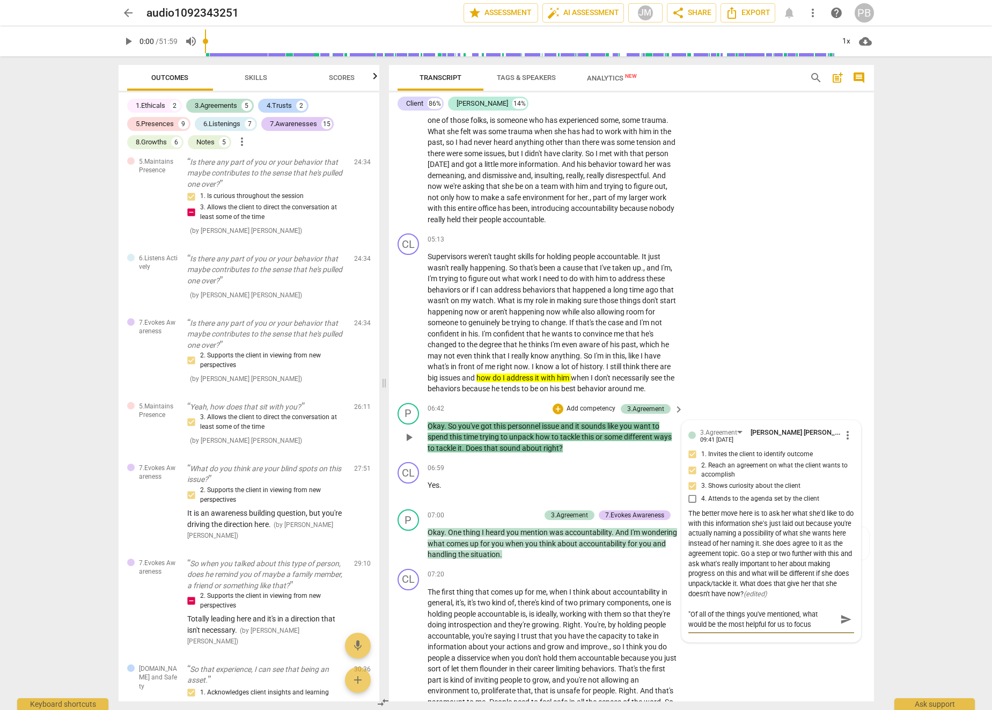
type textarea ""Of all of the things you've mentioned, what would be the most helpful for us t…"
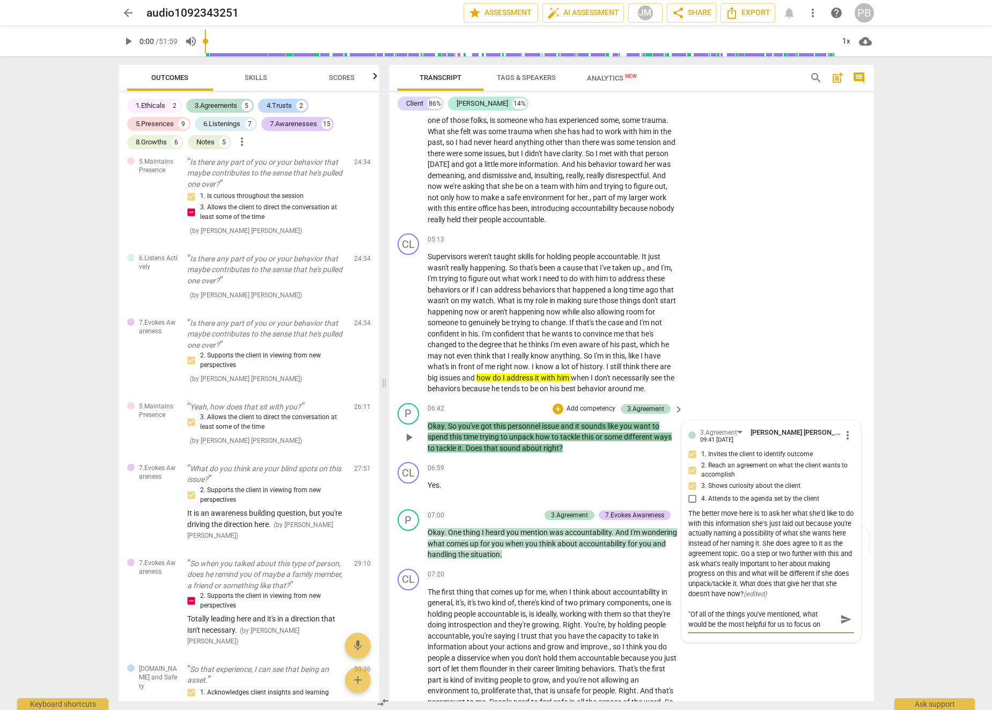
type textarea ""Of all of the things you've mentioned, what would be the most helpful for us t…"
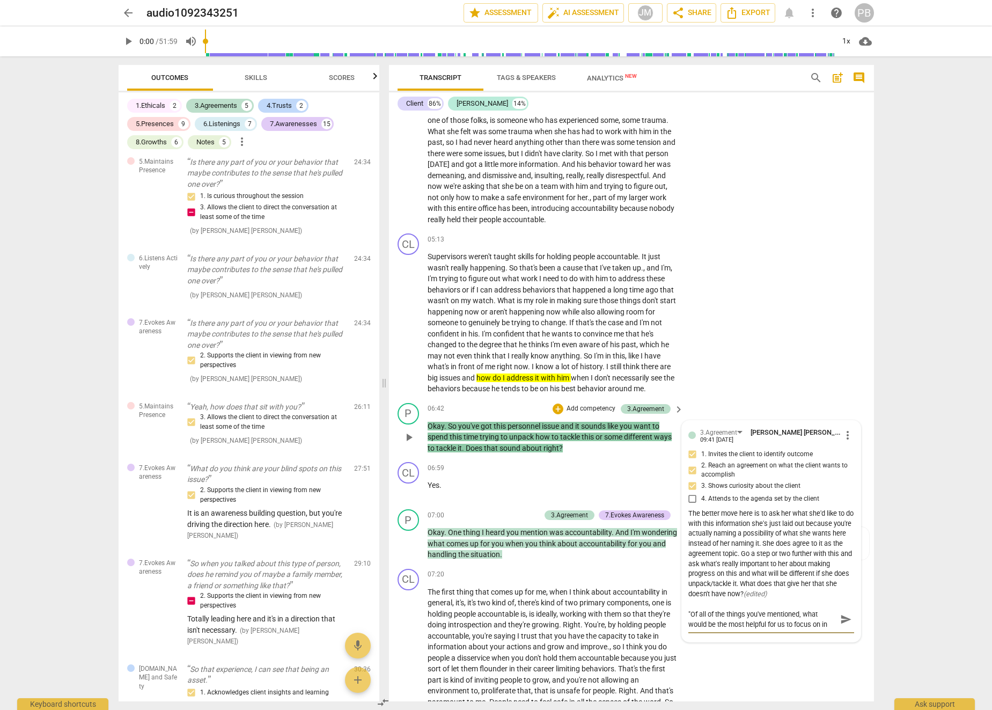
type textarea ""Of all of the things you've mentioned, what would be the most helpful for us t…"
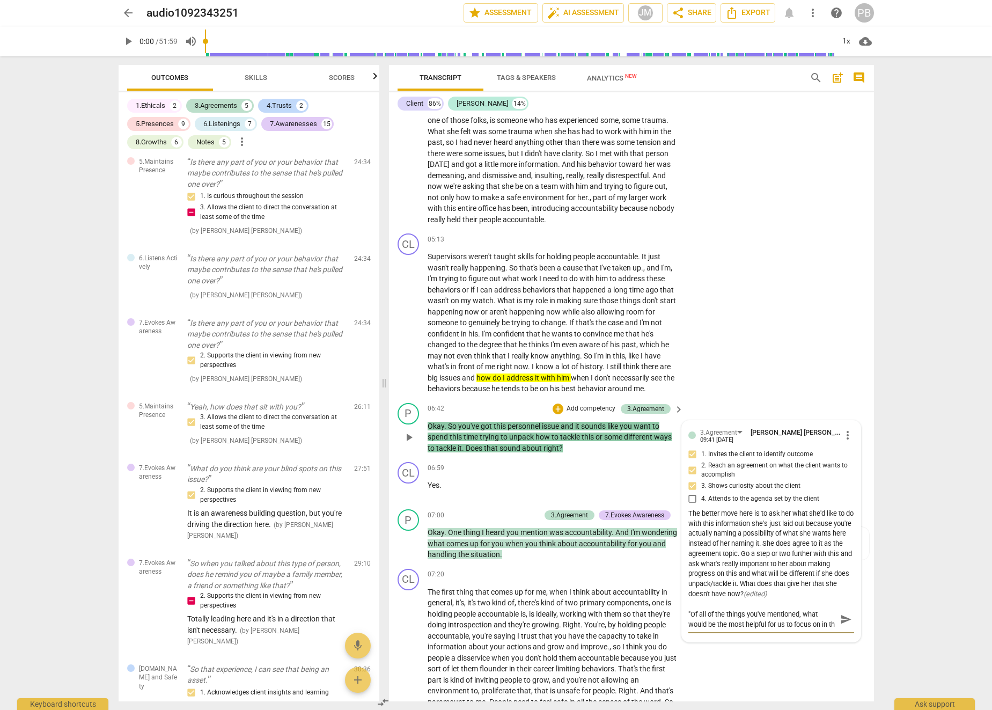
scroll to position [9, 0]
type textarea ""Of all of the things you've mentioned, what would be the most helpful for us t…"
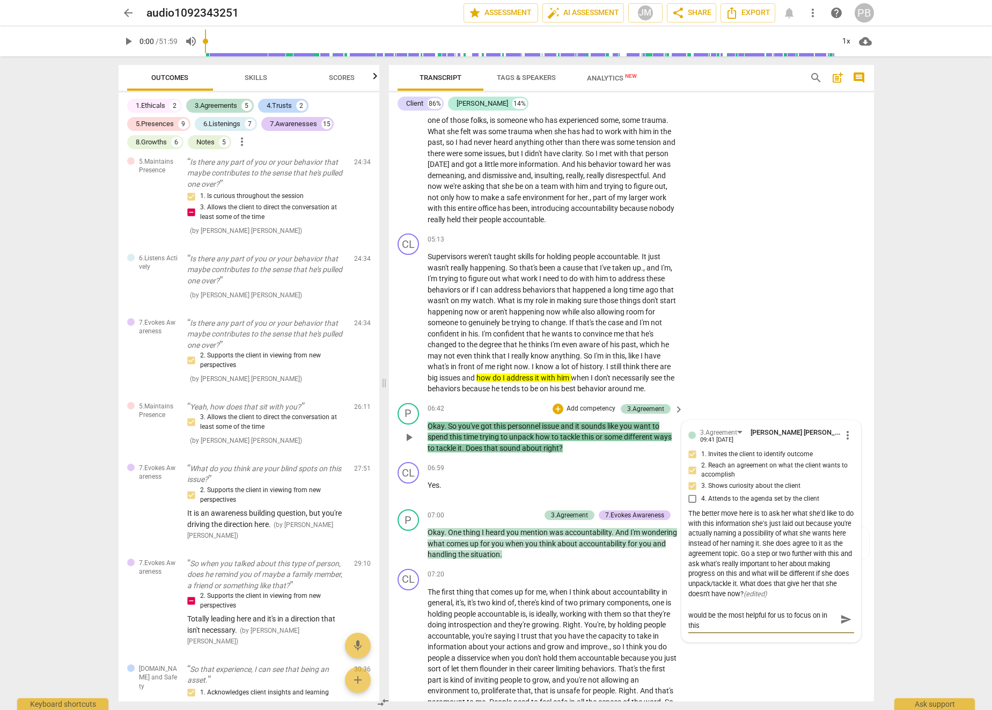
type textarea ""Of all of the things you've mentioned, what would be the most helpful for us t…"
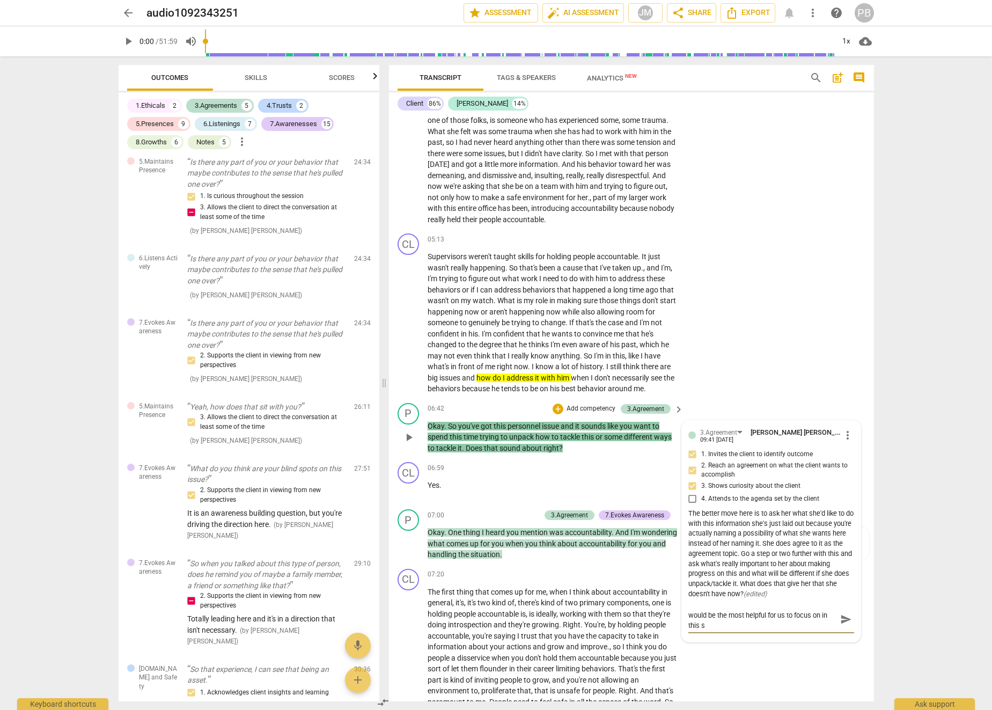
type textarea ""Of all of the things you've mentioned, what would be the most helpful for us t…"
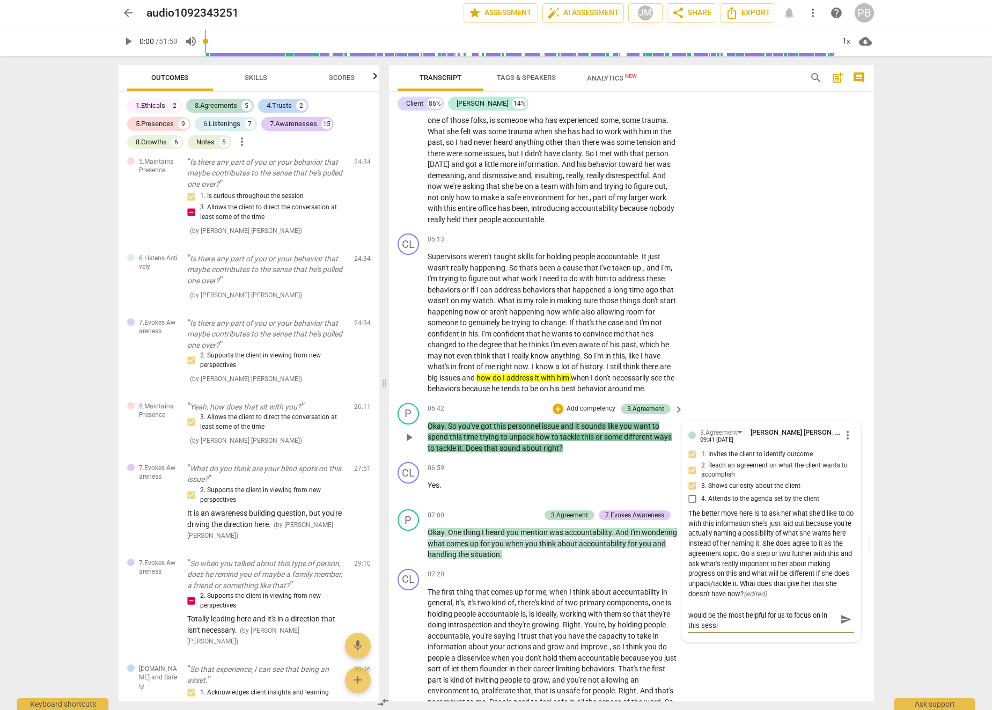
type textarea ""Of all of the things you've mentioned, what would be the most helpful for us t…"
click at [704, 635] on span "send" at bounding box center [846, 629] width 12 height 12
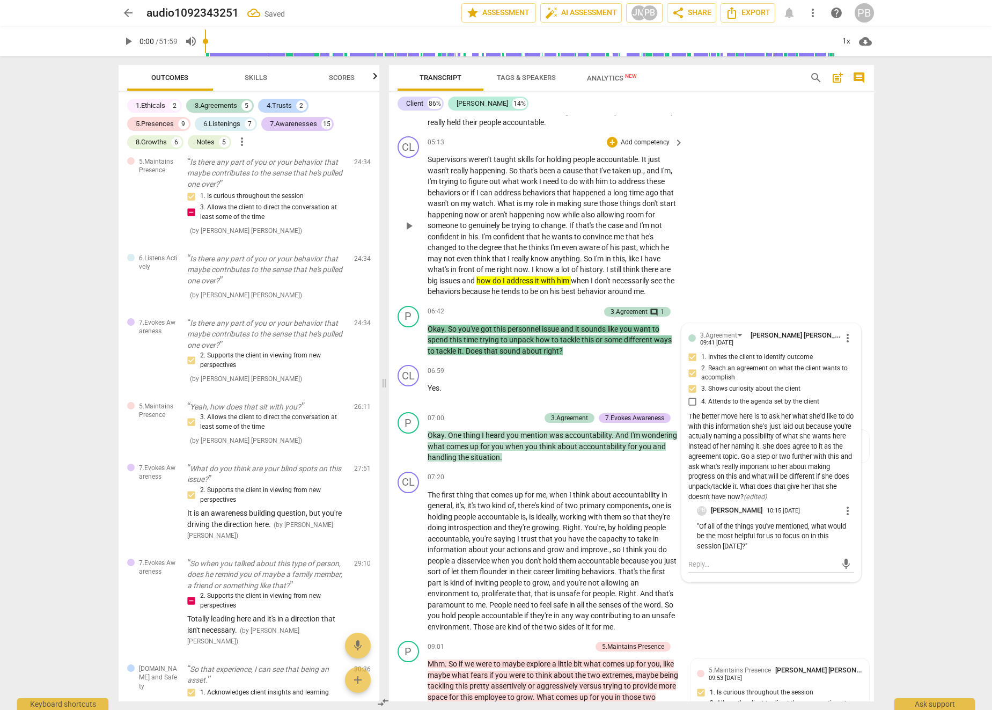
scroll to position [770, 0]
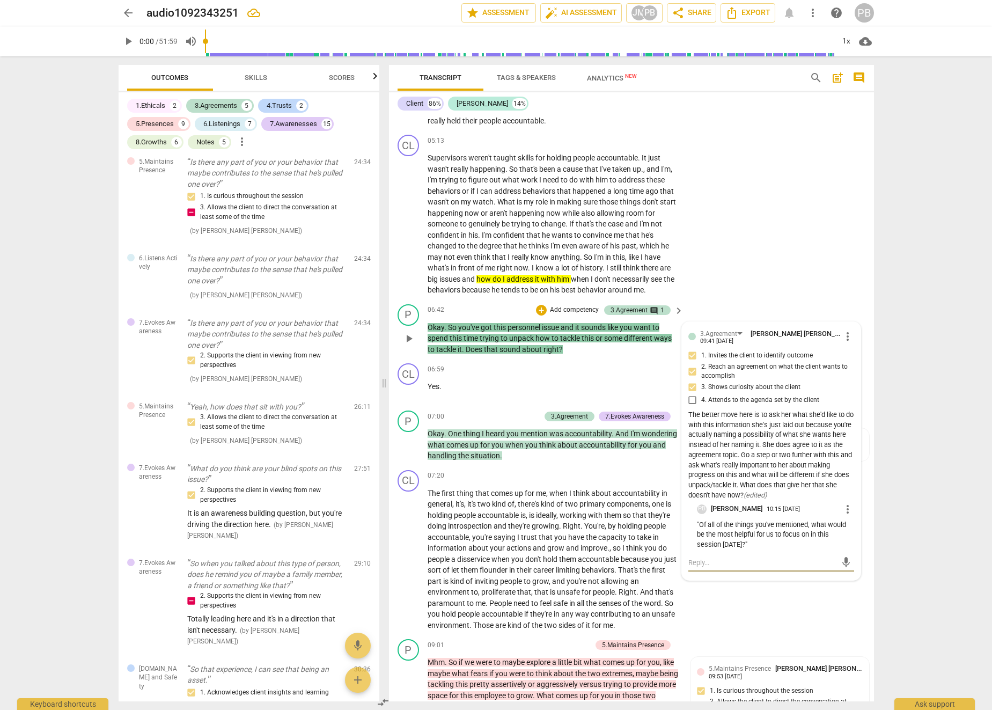
click at [704, 567] on textarea at bounding box center [762, 562] width 149 height 10
click at [704, 573] on span "send" at bounding box center [846, 568] width 12 height 12
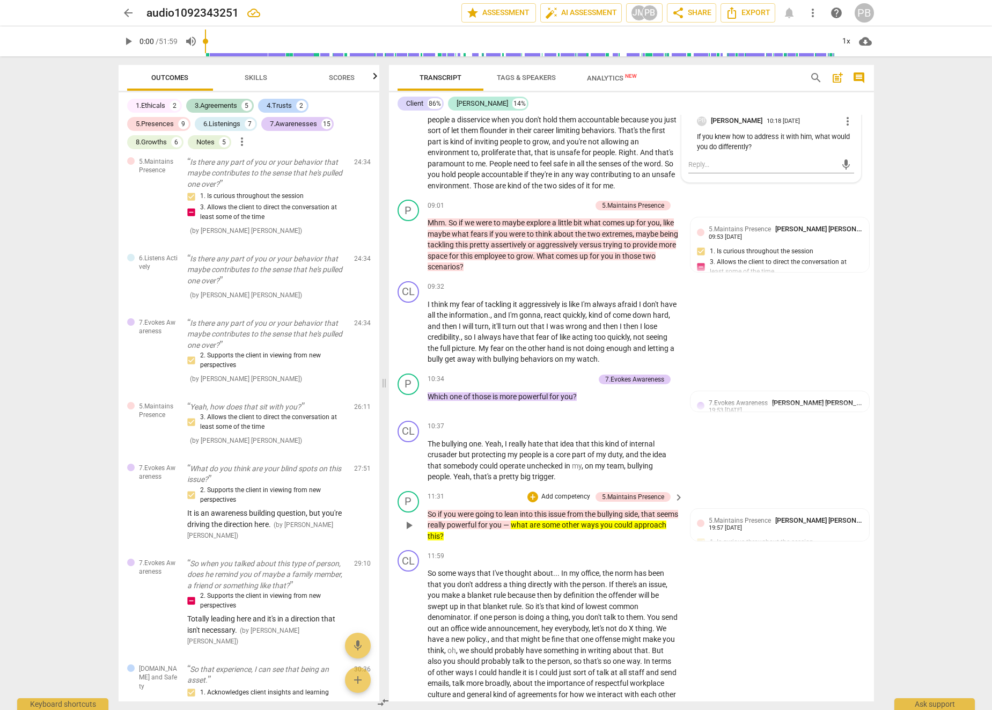
scroll to position [1212, 0]
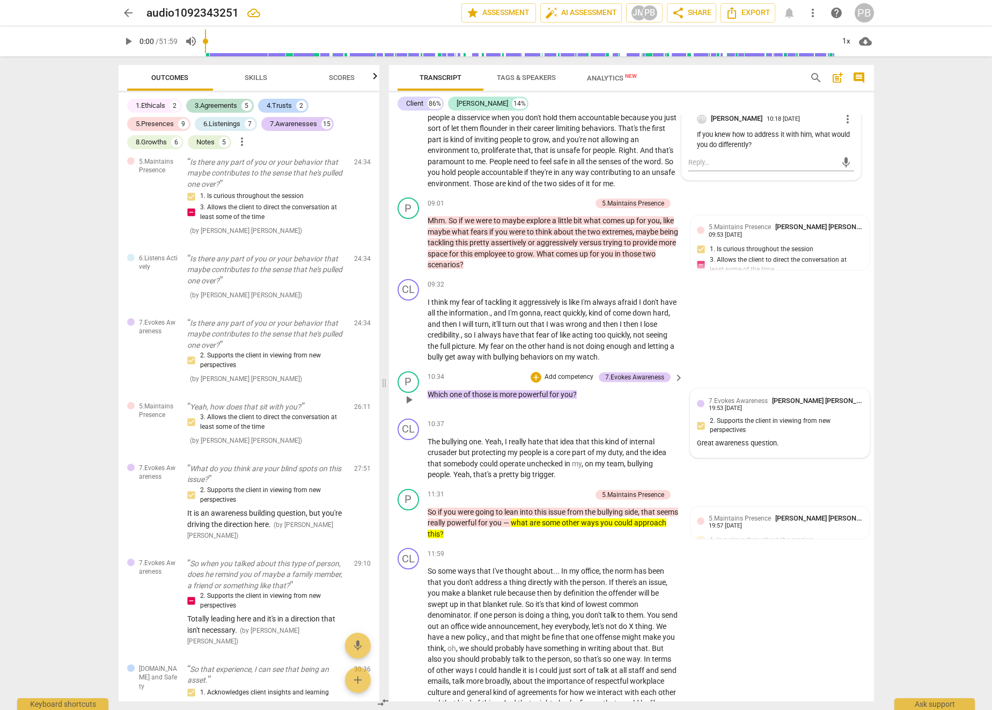
click at [704, 405] on div "7.Evokes Awareness [PERSON_NAME] [PERSON_NAME]" at bounding box center [786, 400] width 154 height 10
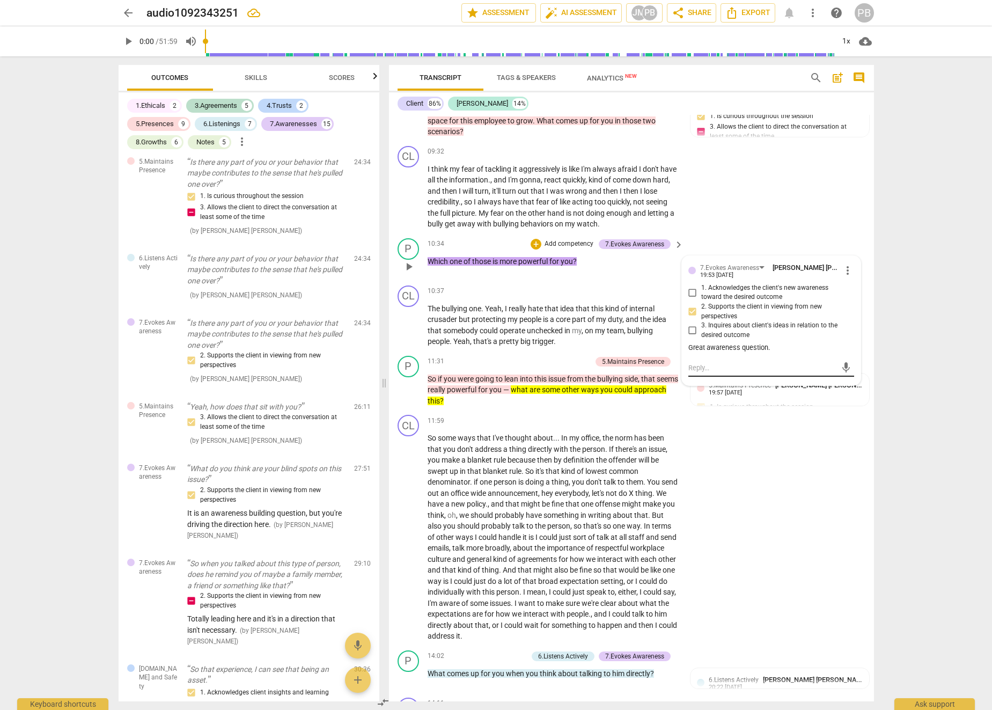
scroll to position [1346, 0]
click at [607, 392] on p "So if you were going to lean into this issue from the bullying side , that seem…" at bounding box center [552, 388] width 251 height 33
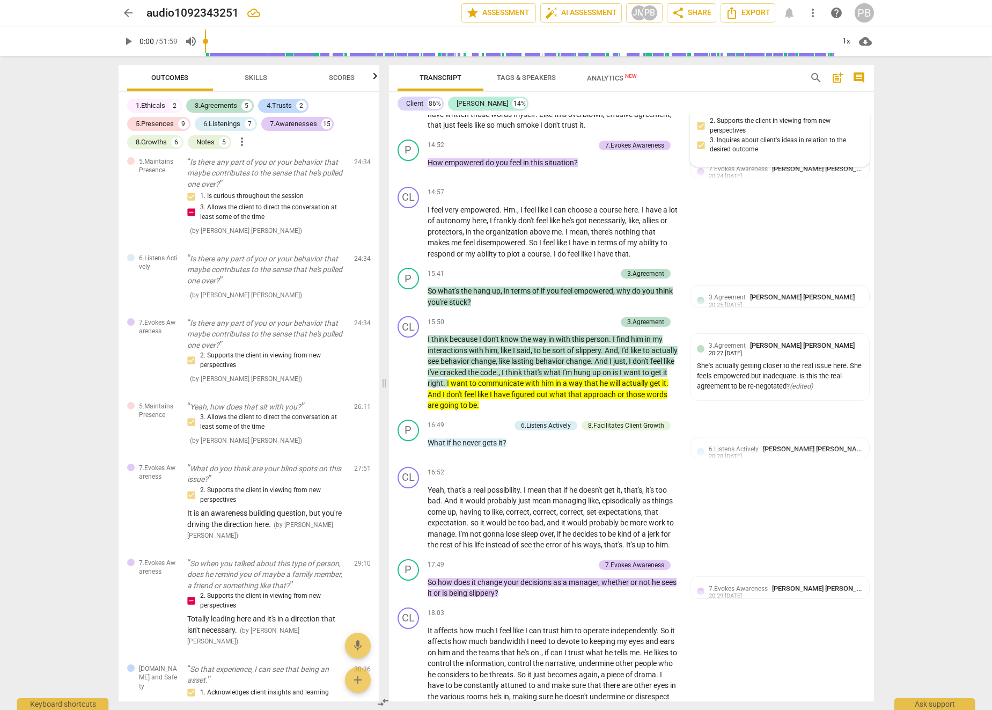
scroll to position [1973, 0]
click at [704, 390] on div "She's actually getting closer to the real issue here. She feels empowered but i…" at bounding box center [780, 375] width 166 height 30
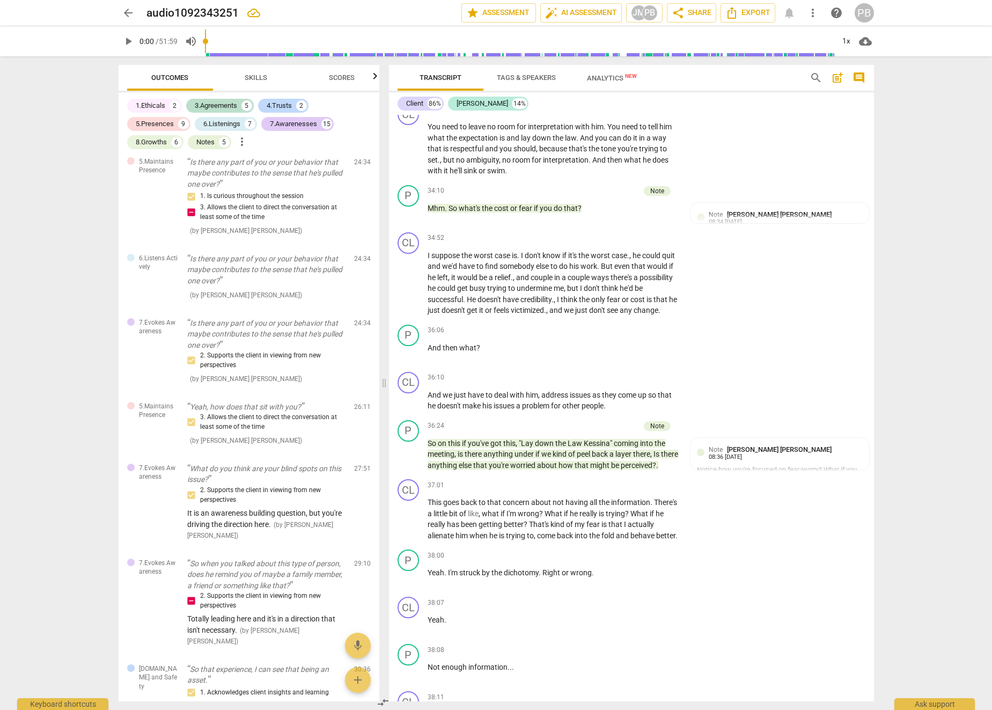
scroll to position [4360, 0]
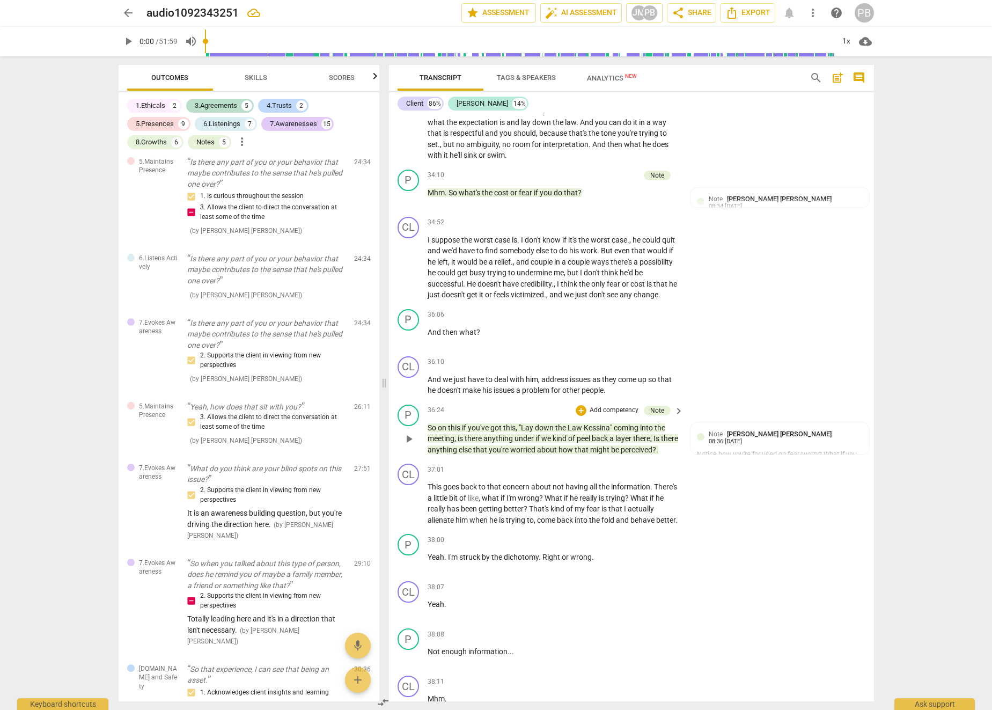
click at [590, 454] on span "that" at bounding box center [582, 449] width 16 height 9
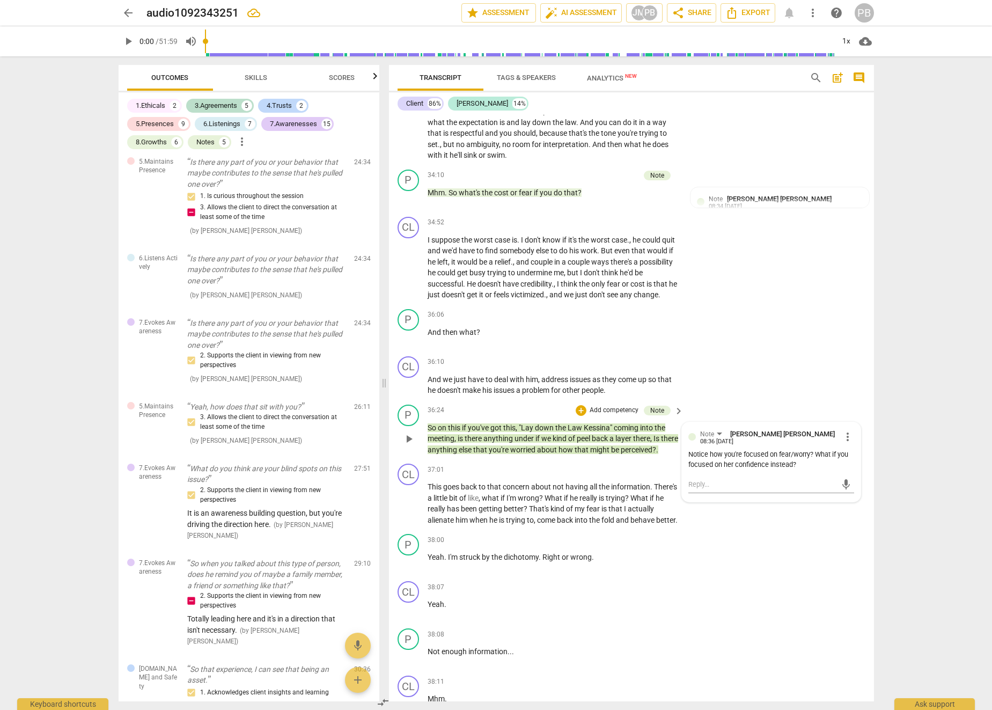
click at [590, 454] on span "that" at bounding box center [582, 449] width 16 height 9
click at [704, 470] on div "Notice how you're focused on fear/worry? What if you focused on her confidence …" at bounding box center [780, 459] width 166 height 20
click at [704, 385] on div "CL play_arrow pause 36:10 + Add competency keyboard_arrow_right And we just hav…" at bounding box center [631, 376] width 485 height 48
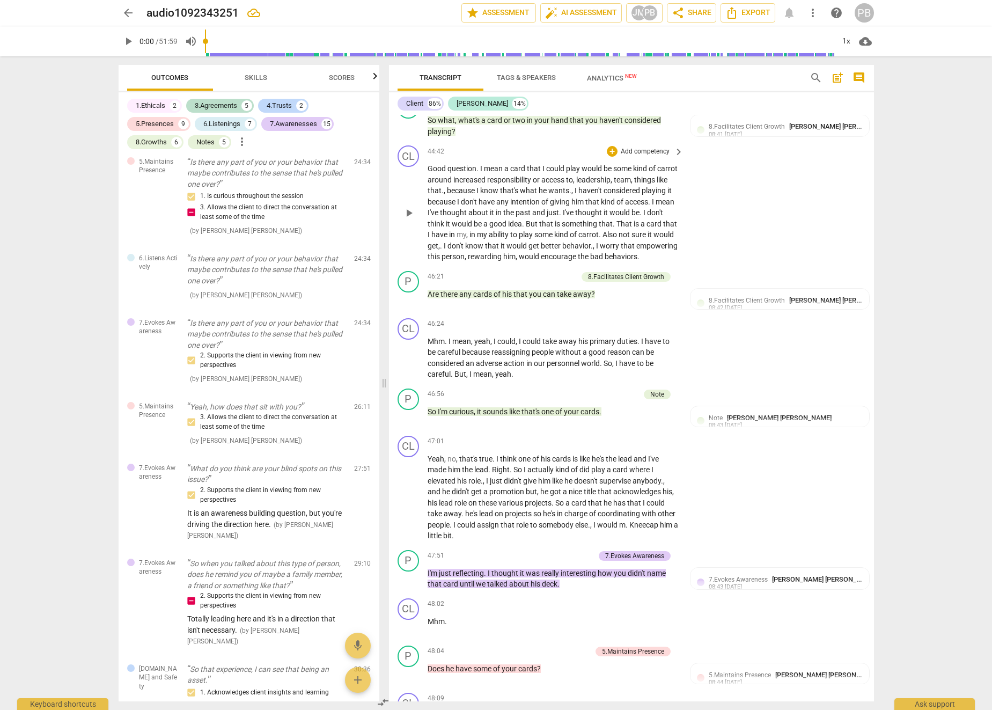
scroll to position [5904, 0]
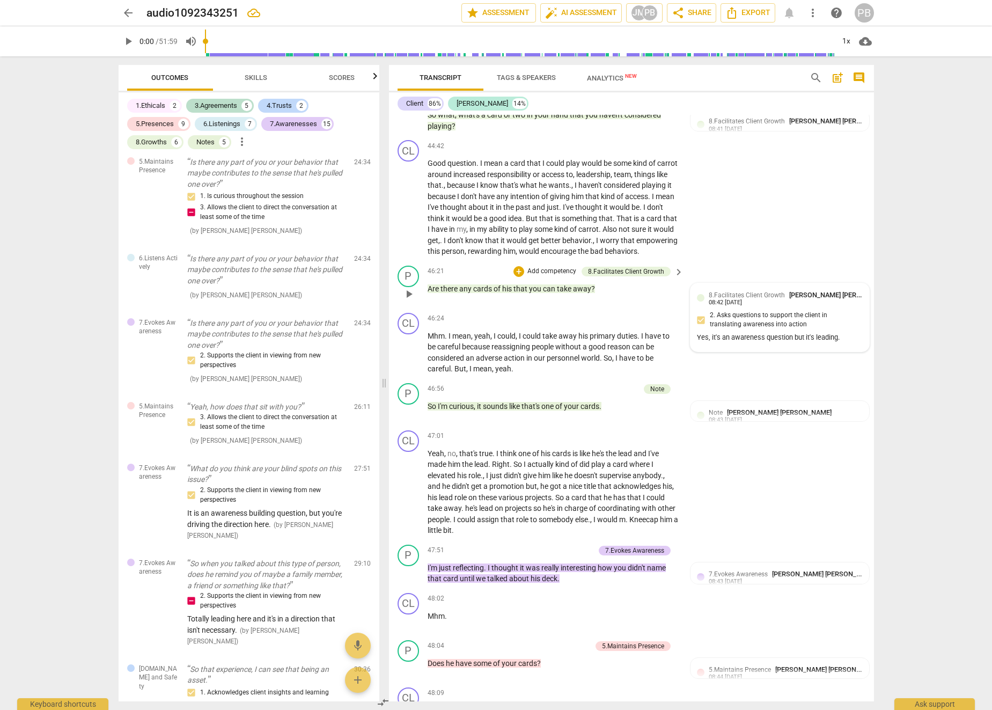
click at [704, 343] on div "Yes, it's an awareness question but it's leading." at bounding box center [780, 338] width 166 height 10
click at [704, 388] on textarea at bounding box center [762, 383] width 149 height 10
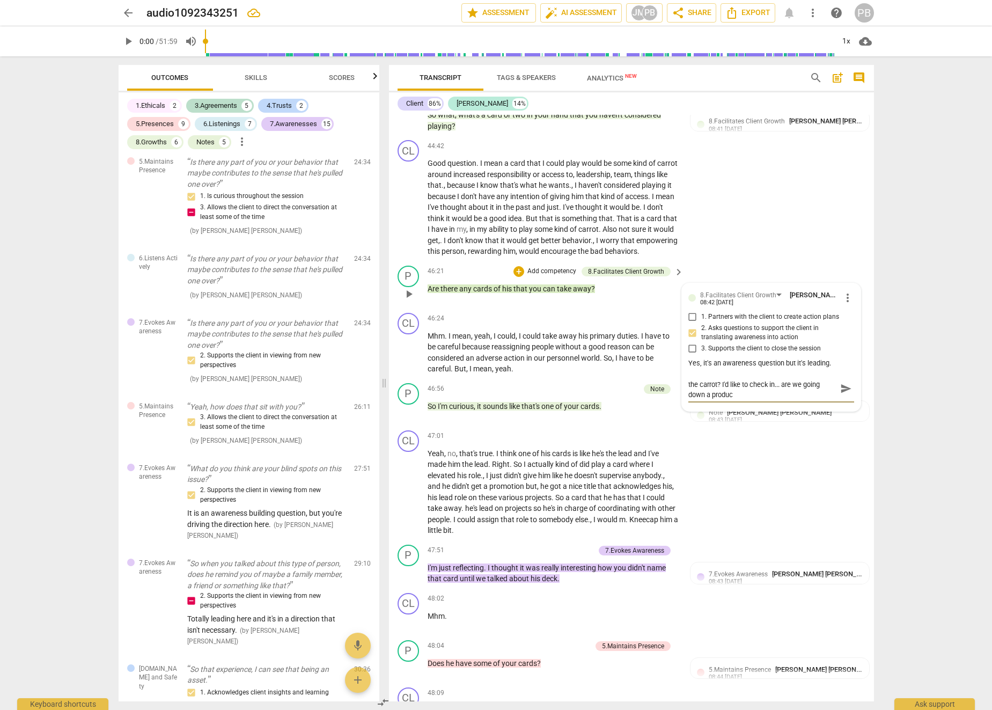
scroll to position [0, 0]
click at [704, 399] on span "send" at bounding box center [846, 393] width 12 height 12
